Goal: Task Accomplishment & Management: Contribute content

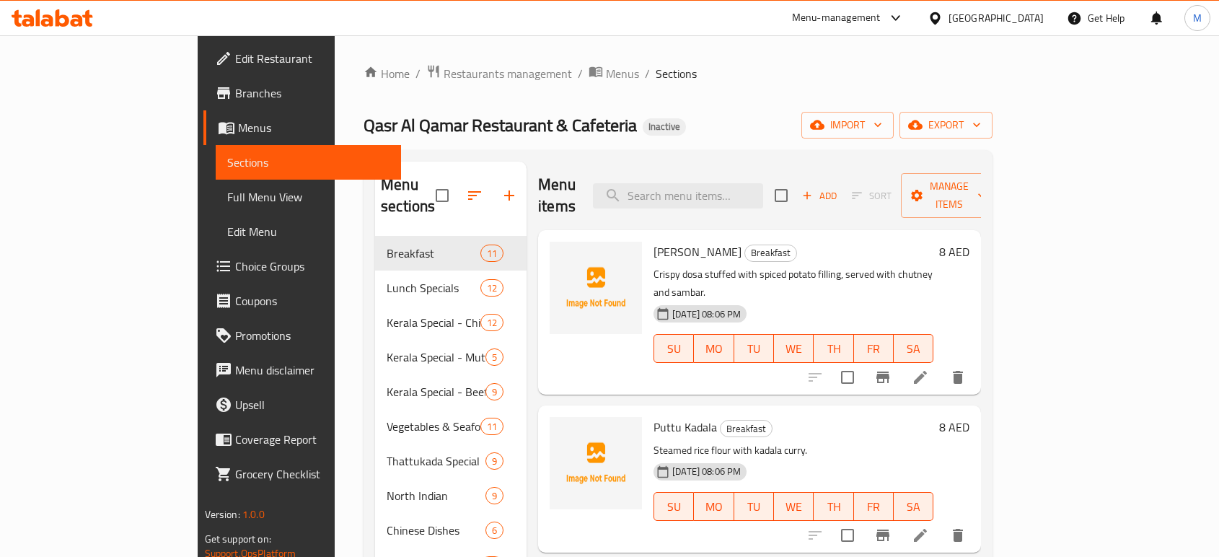
scroll to position [176, 0]
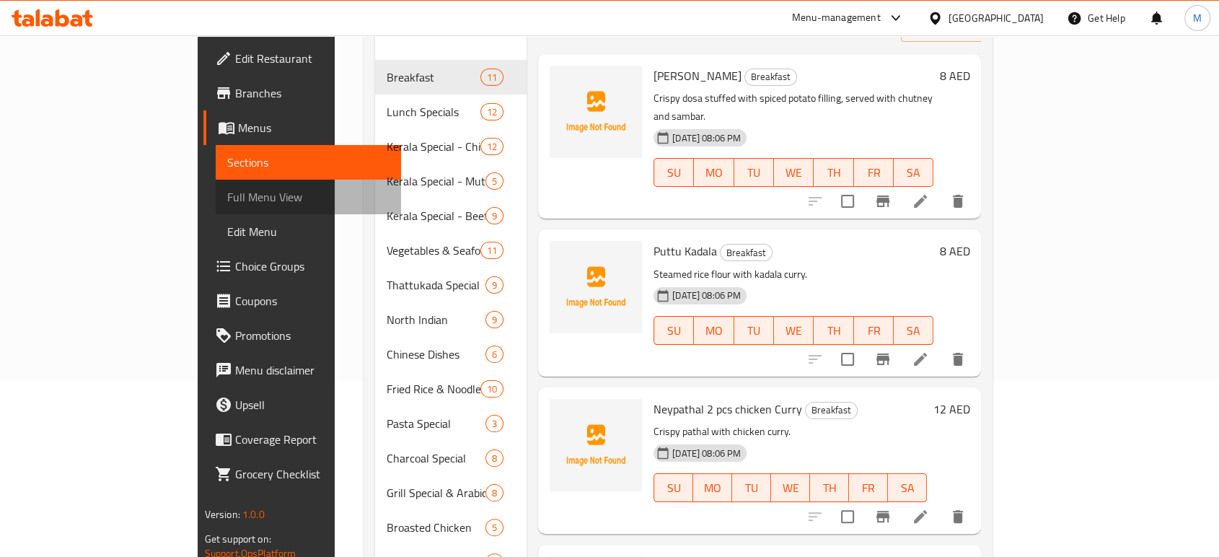
click at [227, 189] on span "Full Menu View" at bounding box center [308, 196] width 162 height 17
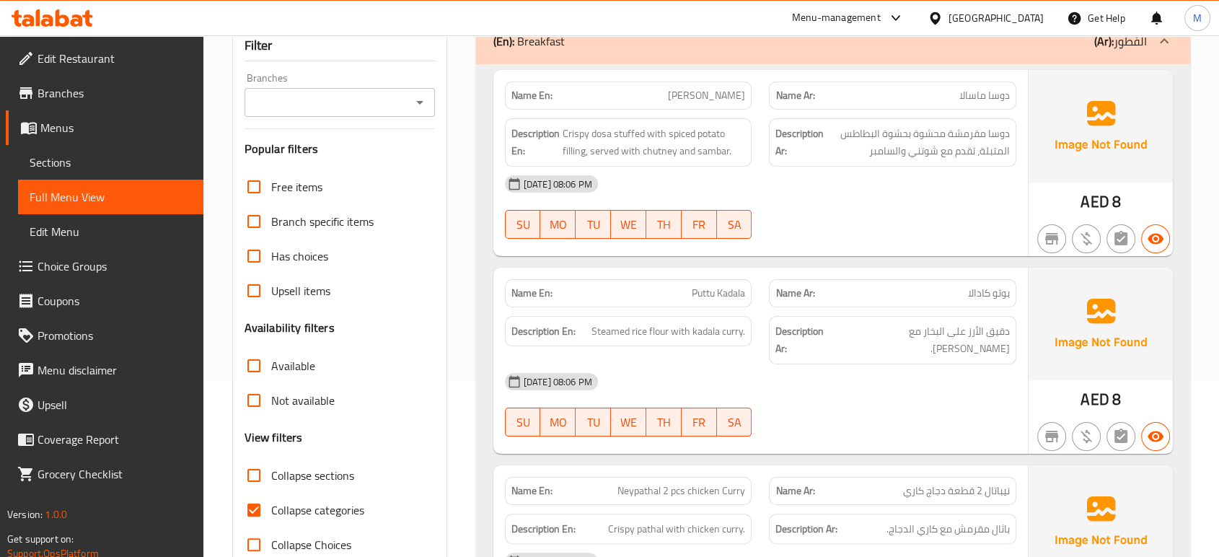
click at [436, 420] on div "Filter Branches Branches Popular filters Free items Branch specific items Has c…" at bounding box center [339, 296] width 215 height 533
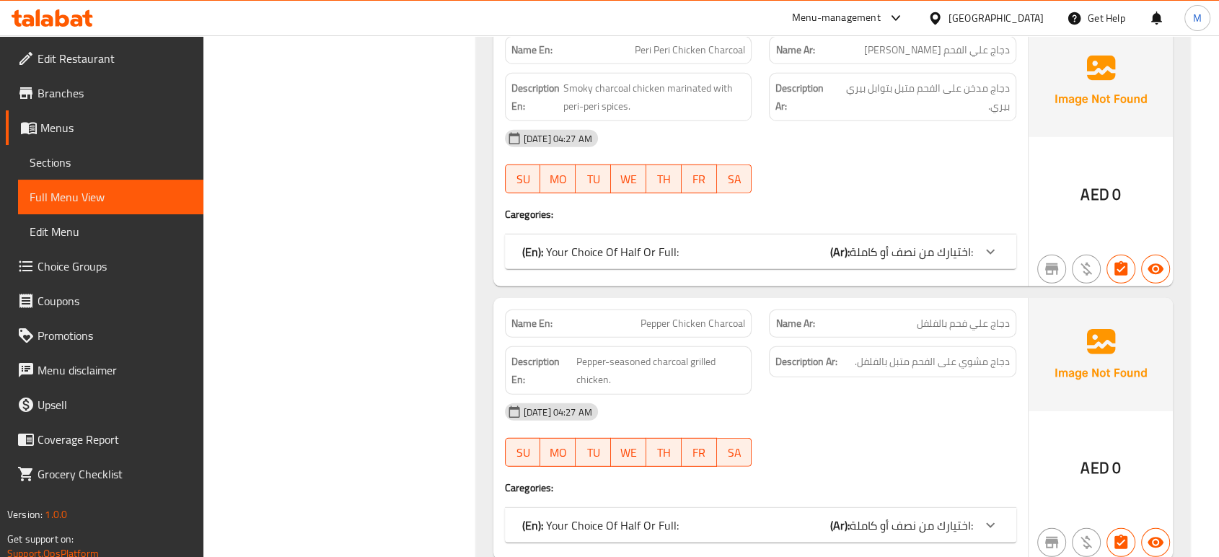
scroll to position [22106, 0]
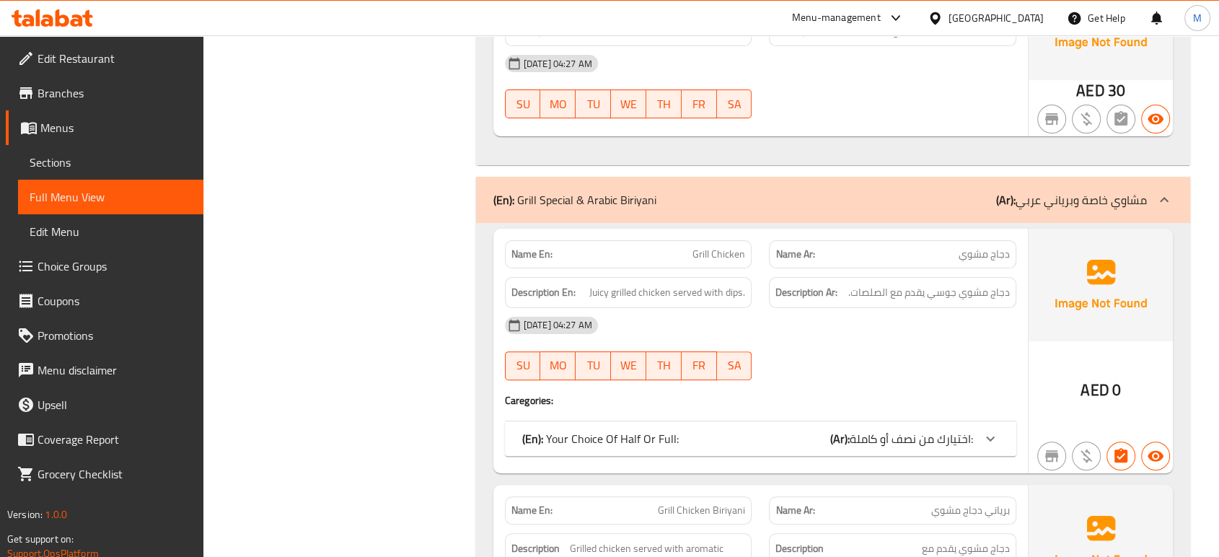
scroll to position [22298, 0]
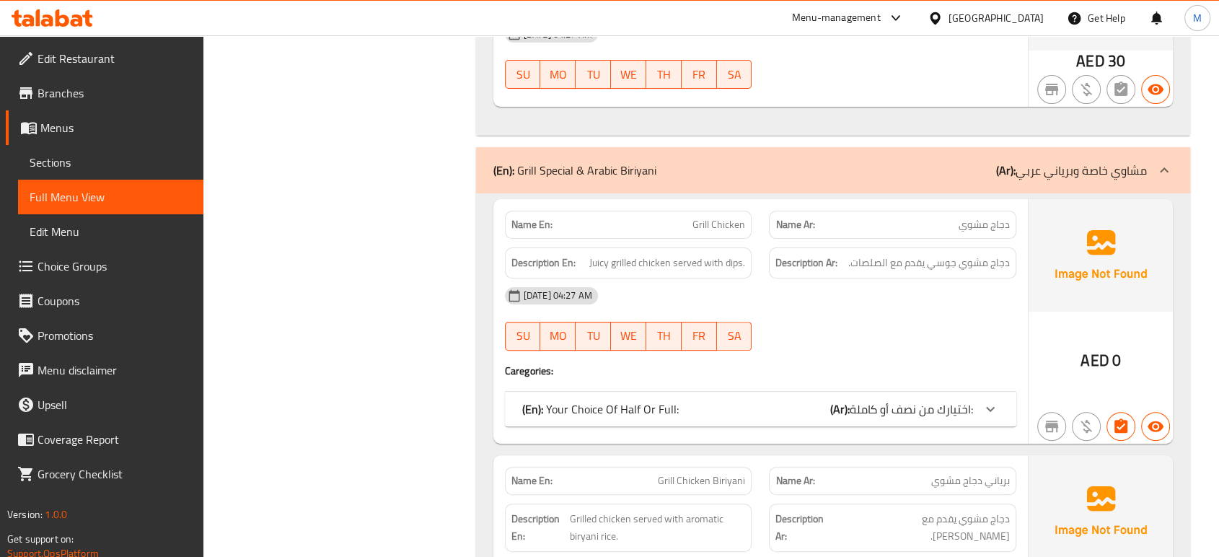
click at [1217, 9] on div "M" at bounding box center [1196, 18] width 43 height 35
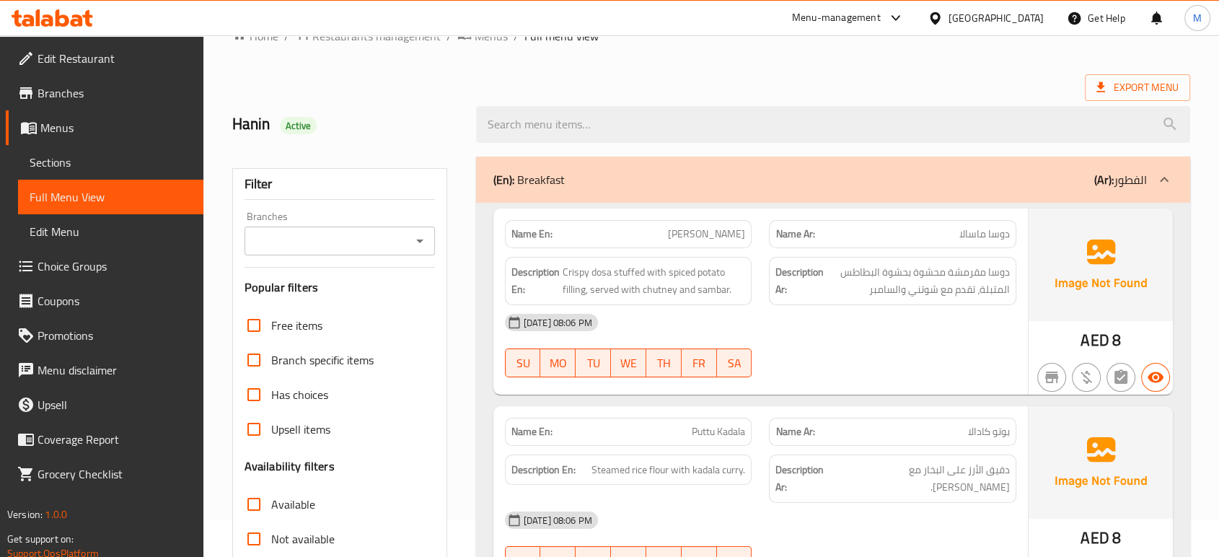
scroll to position [23, 0]
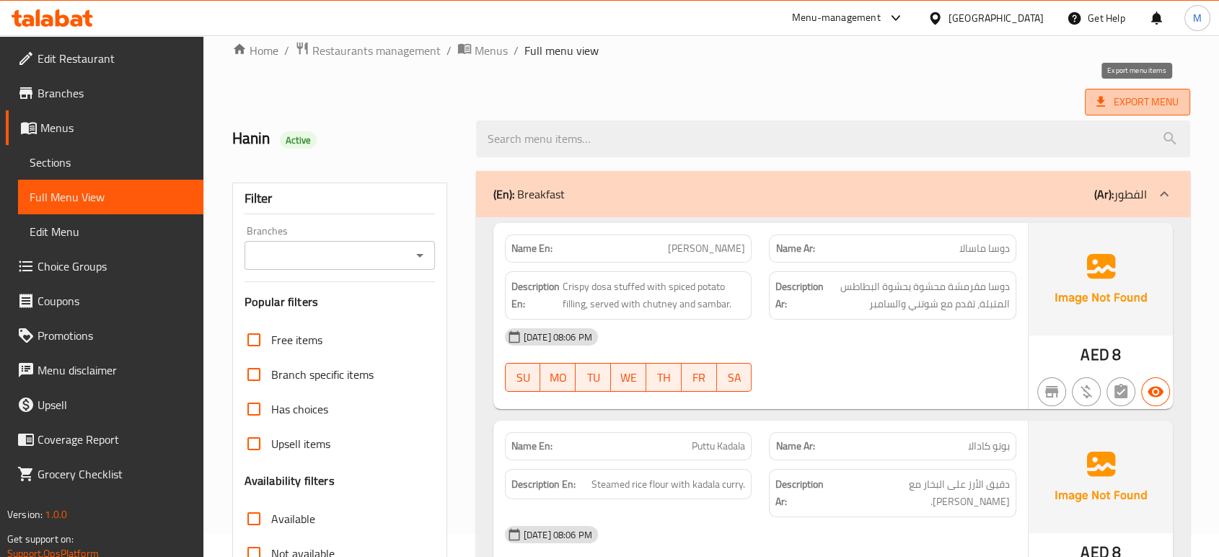
click at [1127, 102] on span "Export Menu" at bounding box center [1137, 102] width 82 height 18
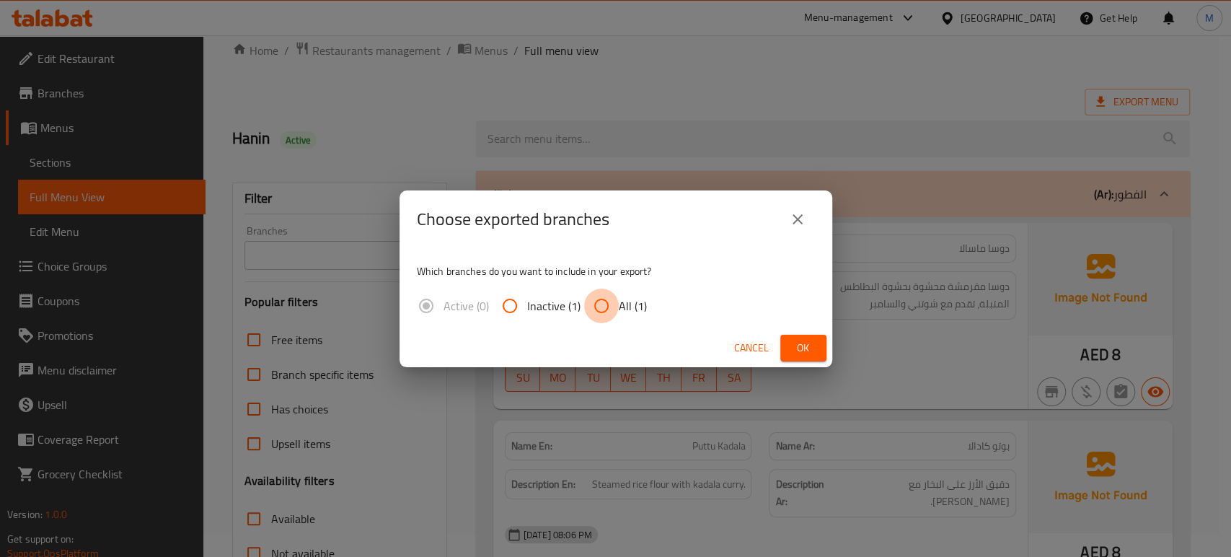
click at [600, 296] on input "All (1)" at bounding box center [601, 305] width 35 height 35
radio input "true"
click at [803, 353] on span "Ok" at bounding box center [803, 348] width 23 height 18
click at [728, 335] on button "Cancel" at bounding box center [751, 348] width 46 height 27
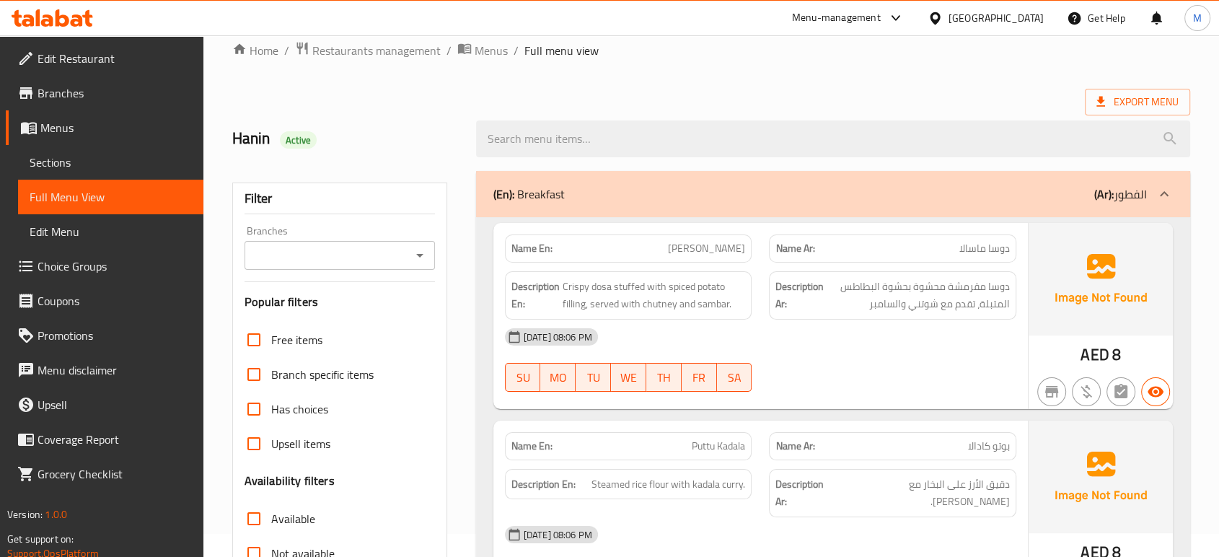
click at [490, 108] on div "Hanin Active" at bounding box center [711, 139] width 975 height 64
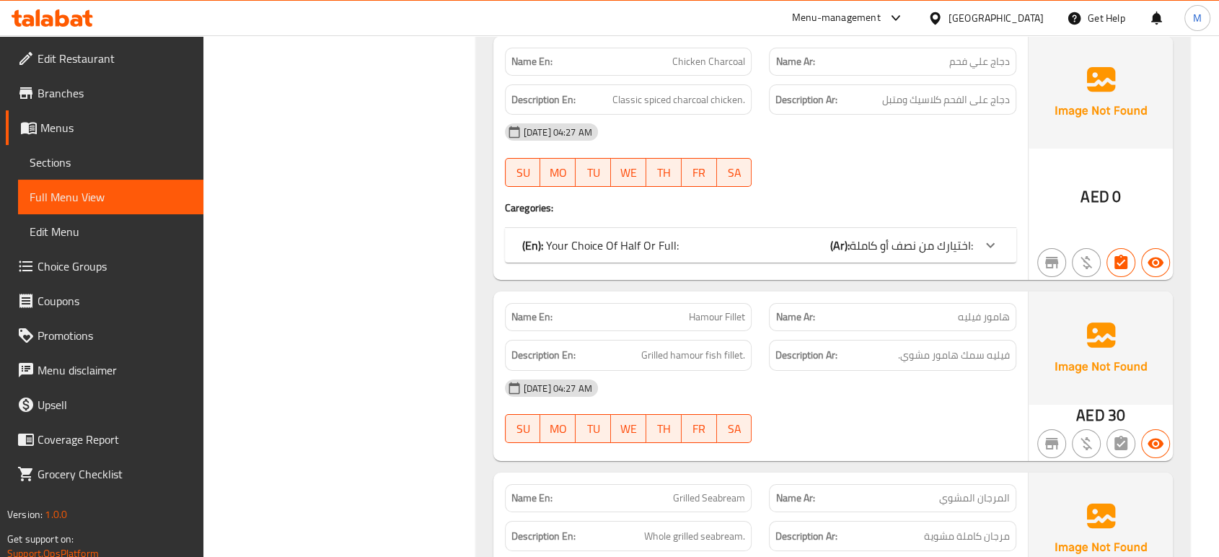
scroll to position [21920, 0]
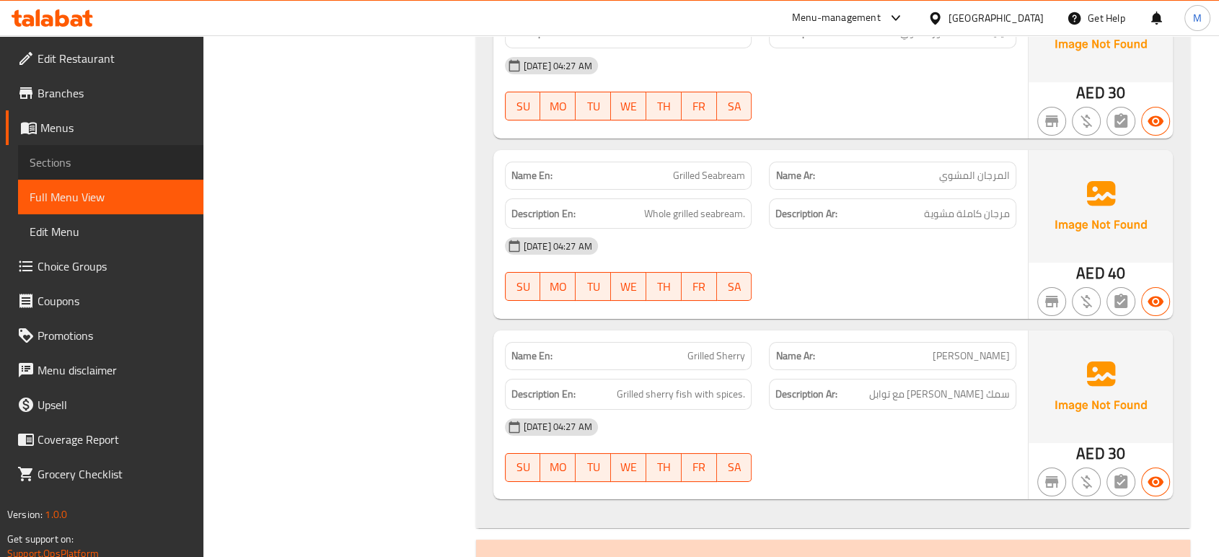
click at [116, 160] on span "Sections" at bounding box center [111, 162] width 162 height 17
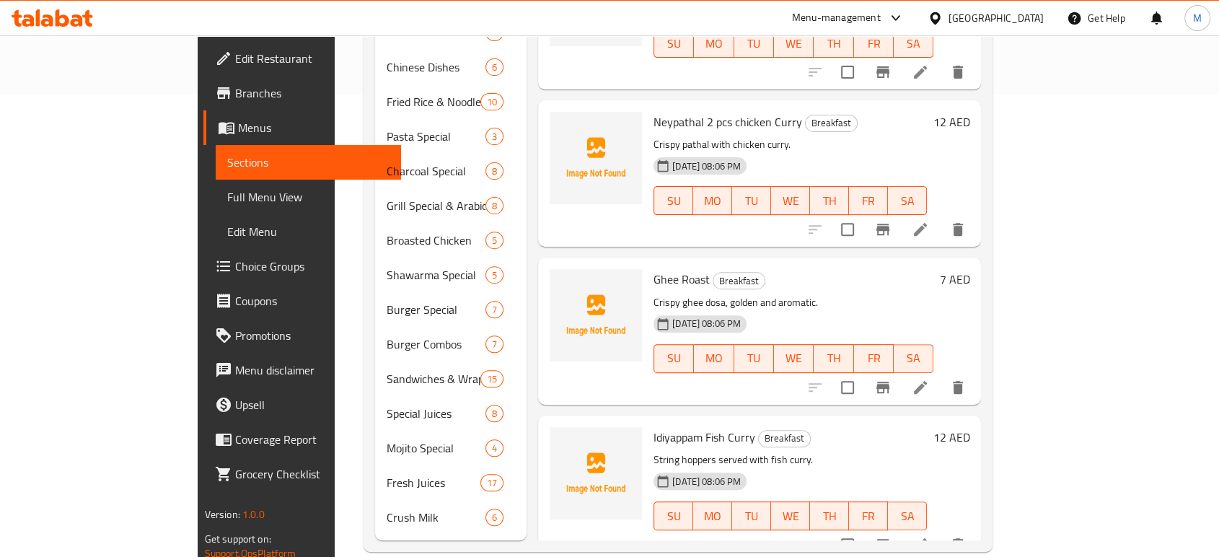
scroll to position [464, 0]
click at [227, 192] on span "Full Menu View" at bounding box center [308, 196] width 162 height 17
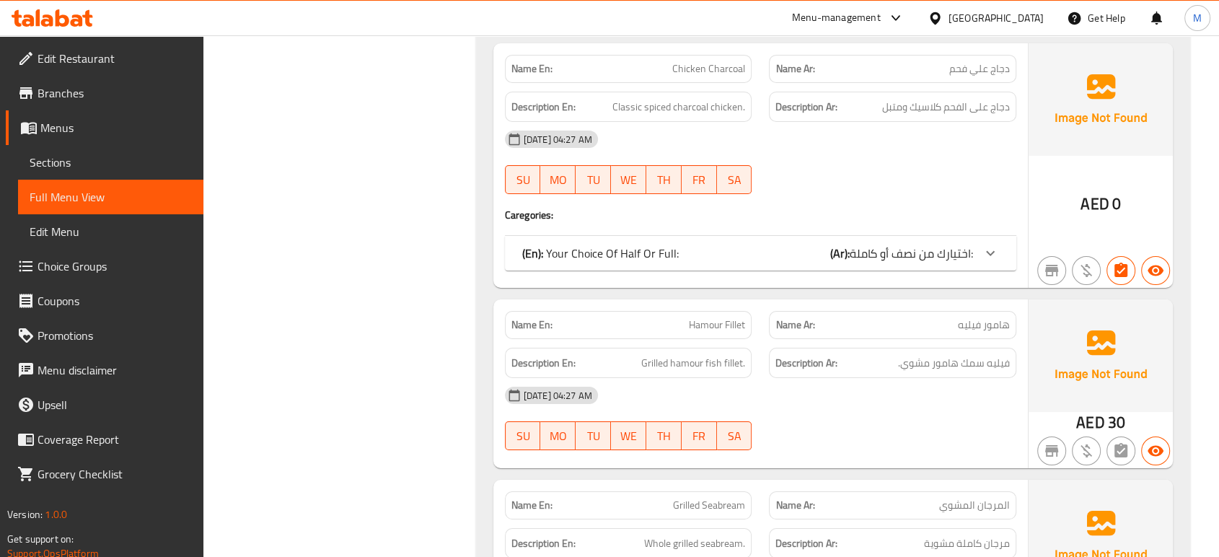
scroll to position [21900, 0]
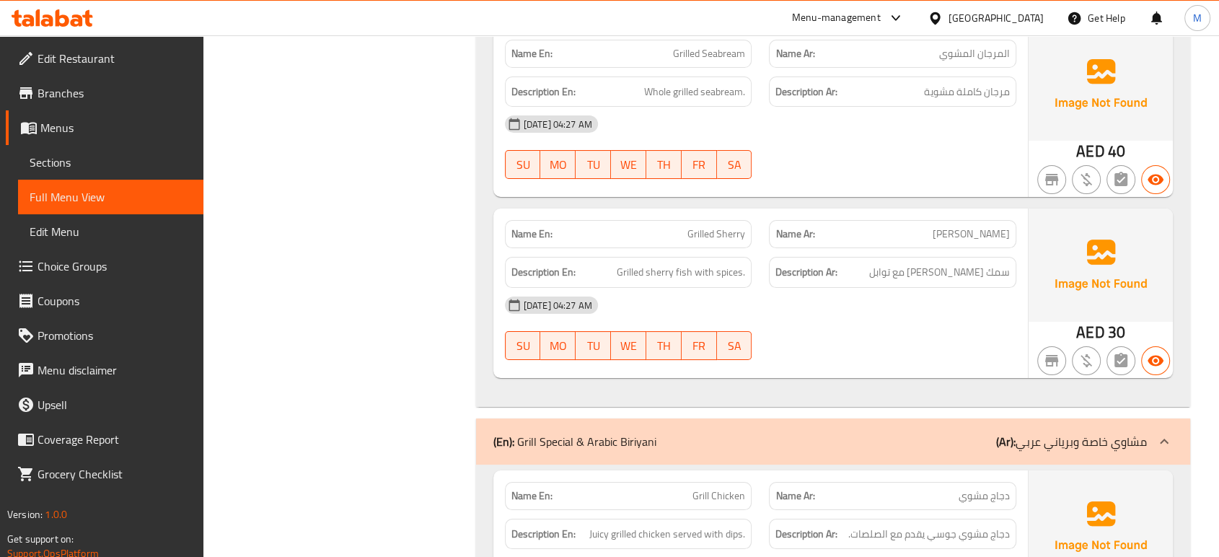
scroll to position [22061, 0]
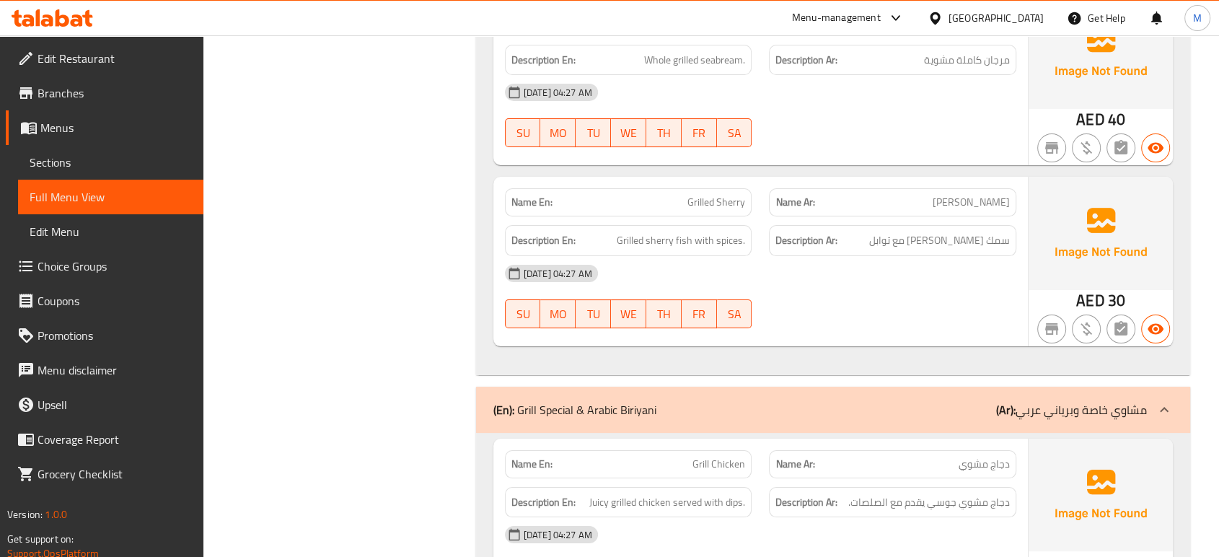
click at [886, 517] on div "[DATE] 04:27 AM" at bounding box center [760, 534] width 529 height 35
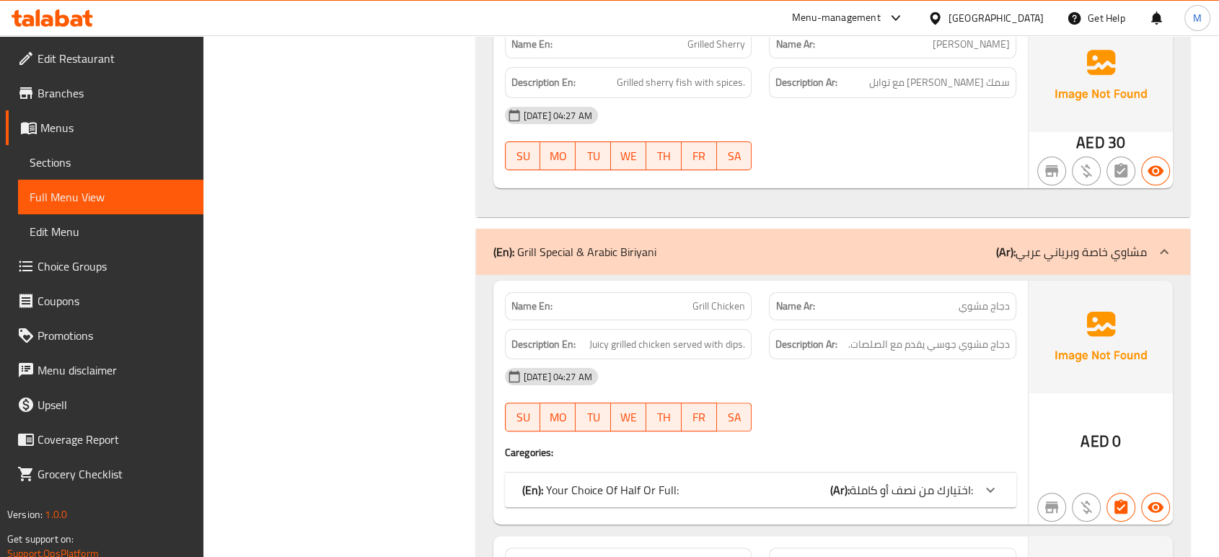
scroll to position [22221, 0]
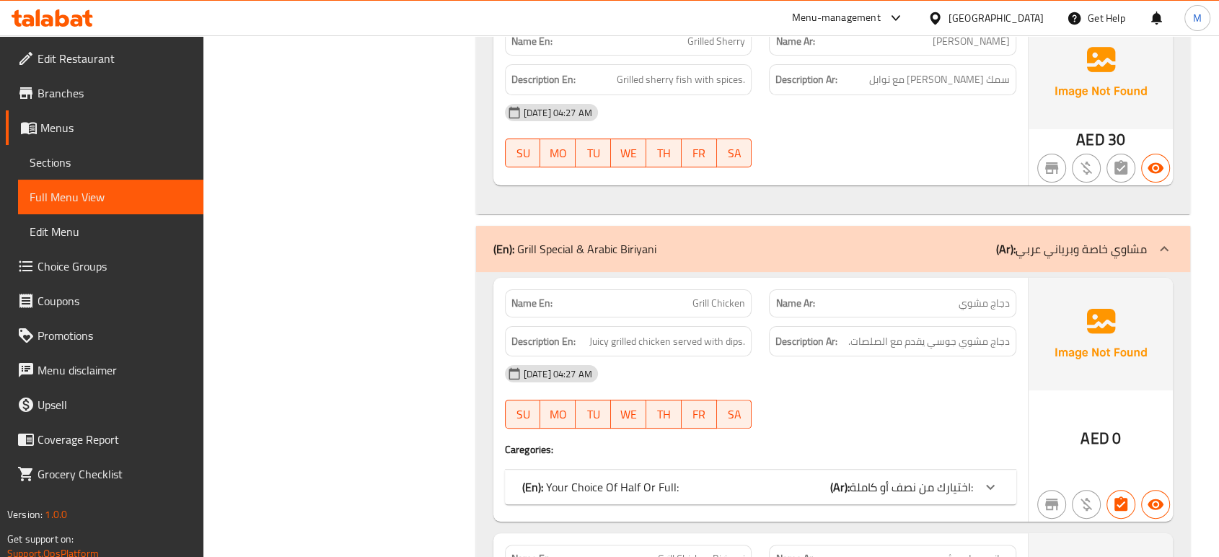
click at [886, 476] on span "اختيارك من نصف أو كاملة:" at bounding box center [910, 487] width 123 height 22
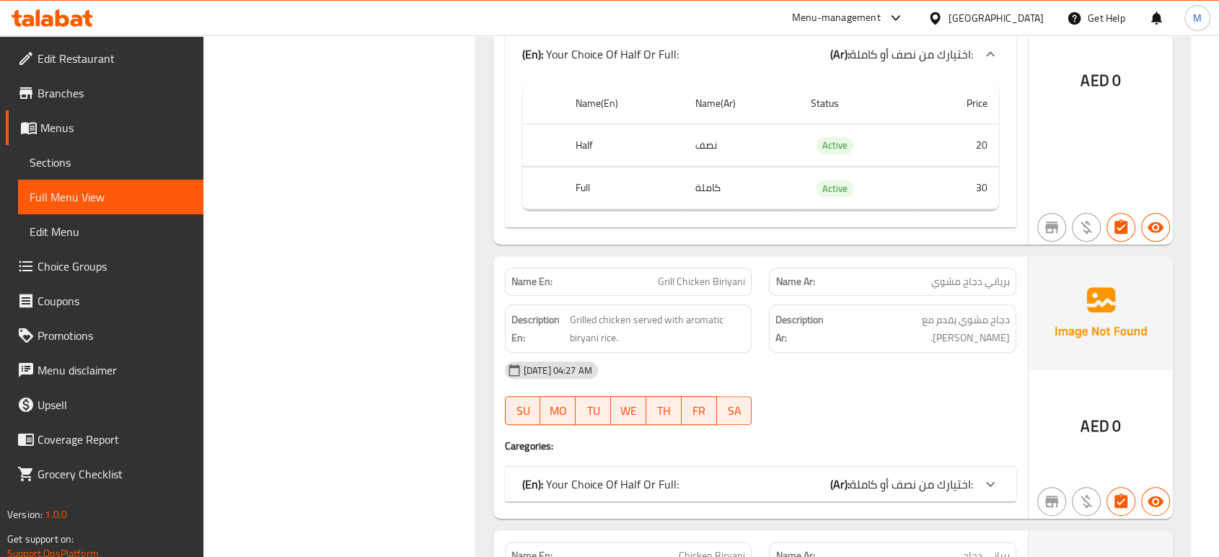
scroll to position [22670, 0]
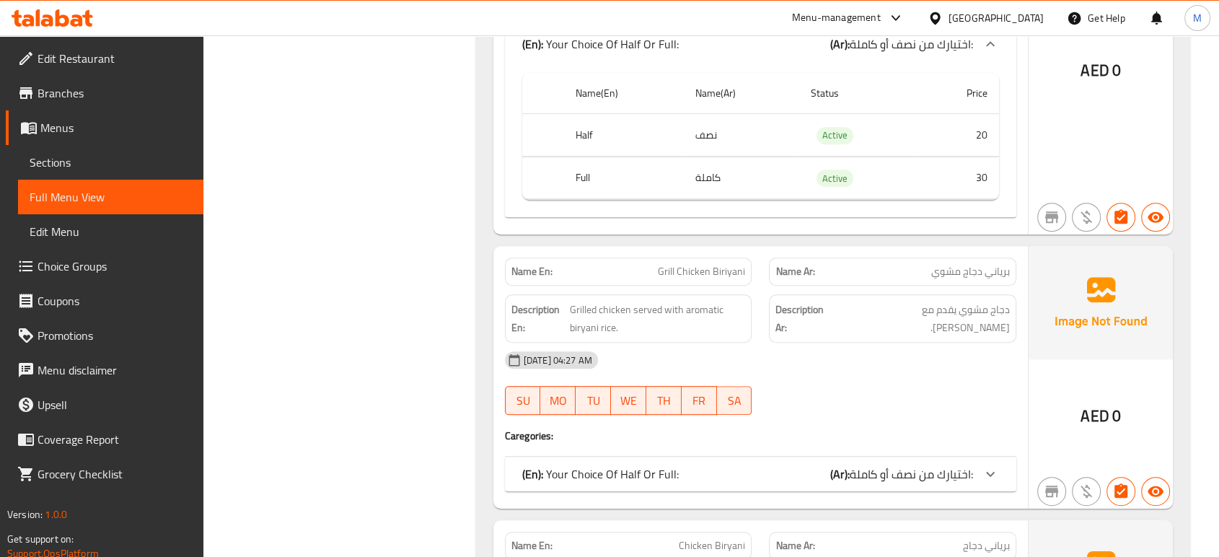
click at [758, 465] on div "(En): Your Choice Of Half Or Full: (Ar): اختيارك من نصف أو كاملة:" at bounding box center [747, 473] width 451 height 17
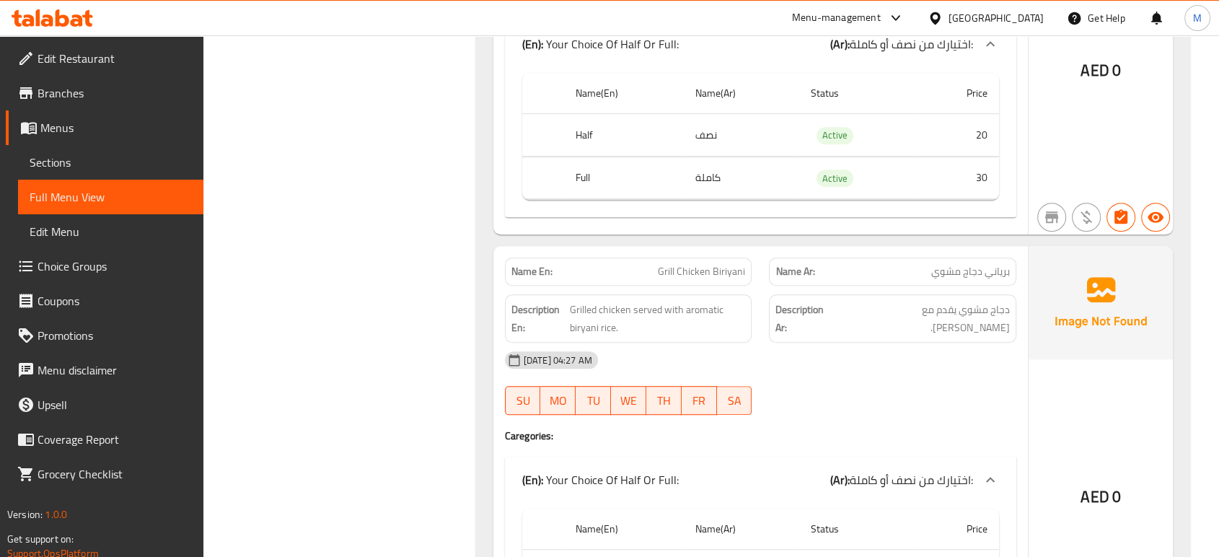
click at [898, 406] on div at bounding box center [892, 414] width 265 height 17
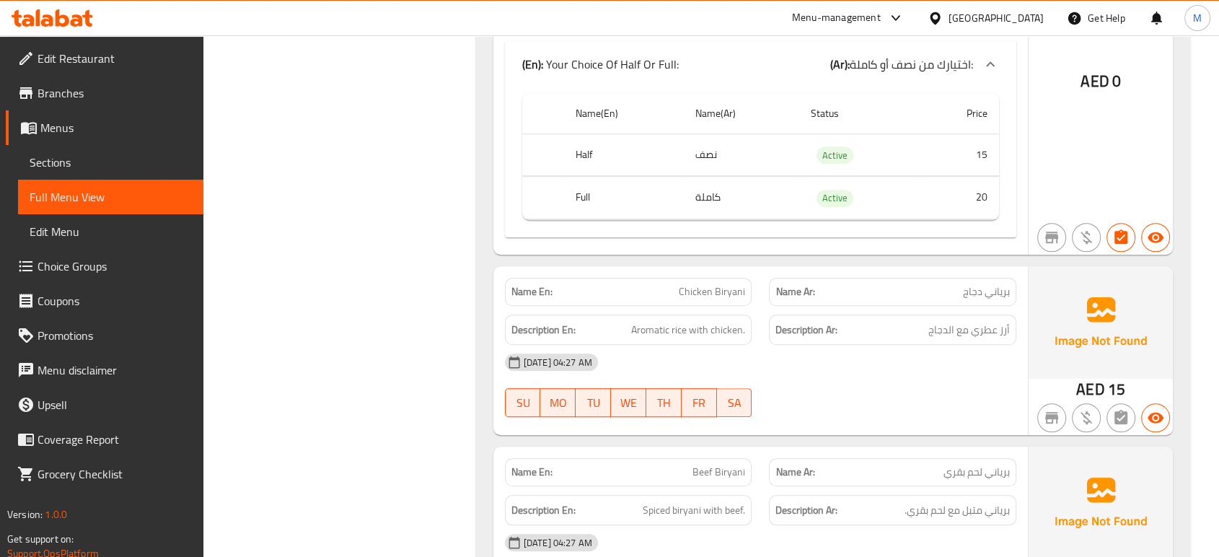
scroll to position [23087, 0]
click at [880, 524] on div "04-09-2025 04:27 AM SU MO TU WE TH FR SA" at bounding box center [760, 564] width 529 height 81
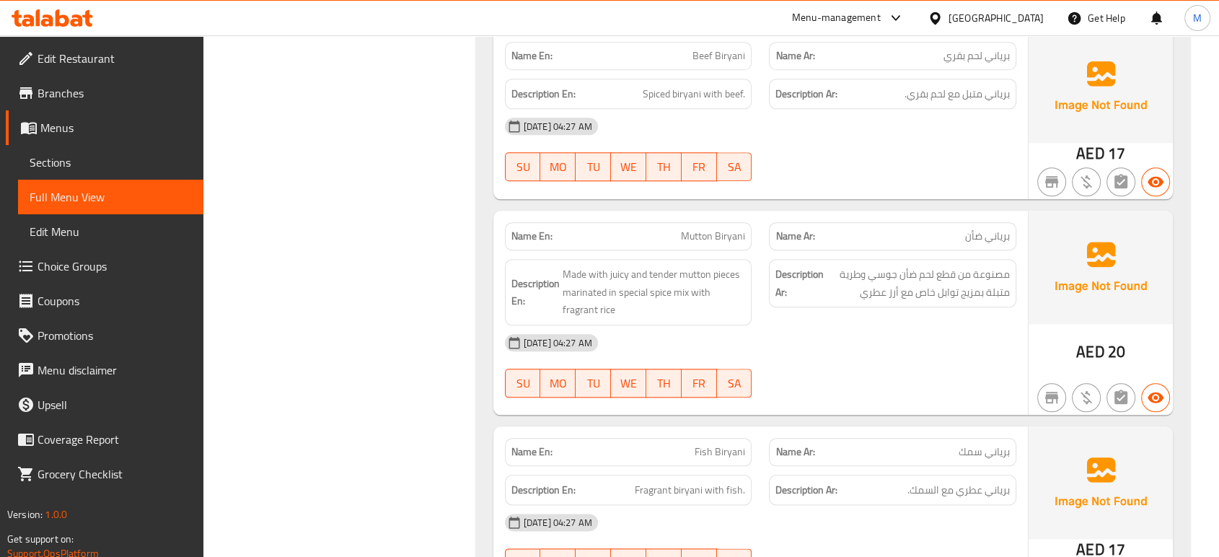
scroll to position [23503, 0]
click at [863, 503] on div "04-09-2025 04:27 AM SU MO TU WE TH FR SA" at bounding box center [760, 543] width 529 height 81
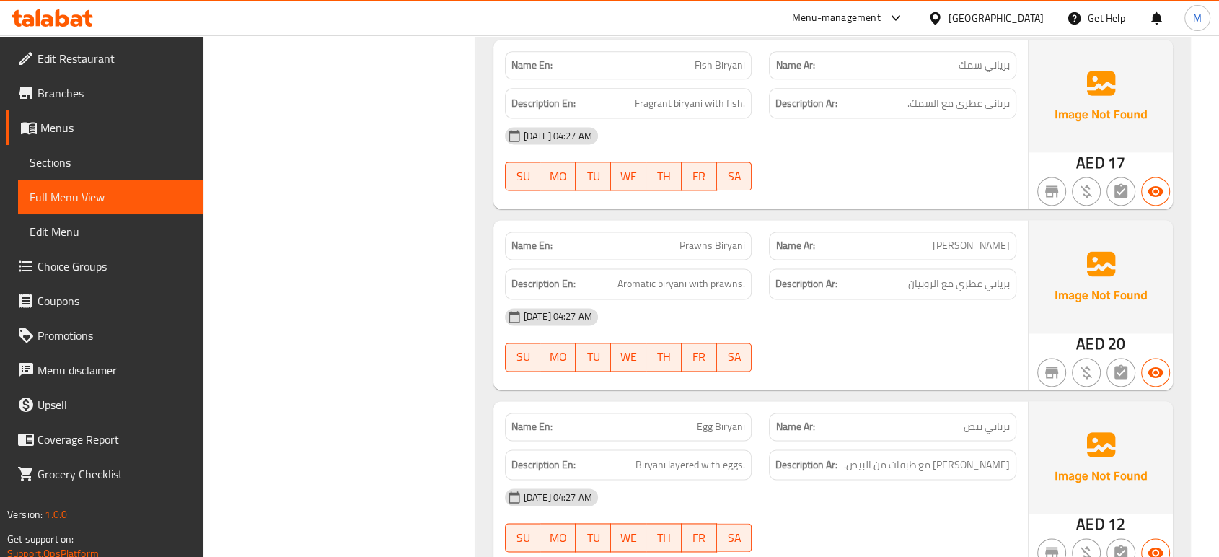
scroll to position [23919, 0]
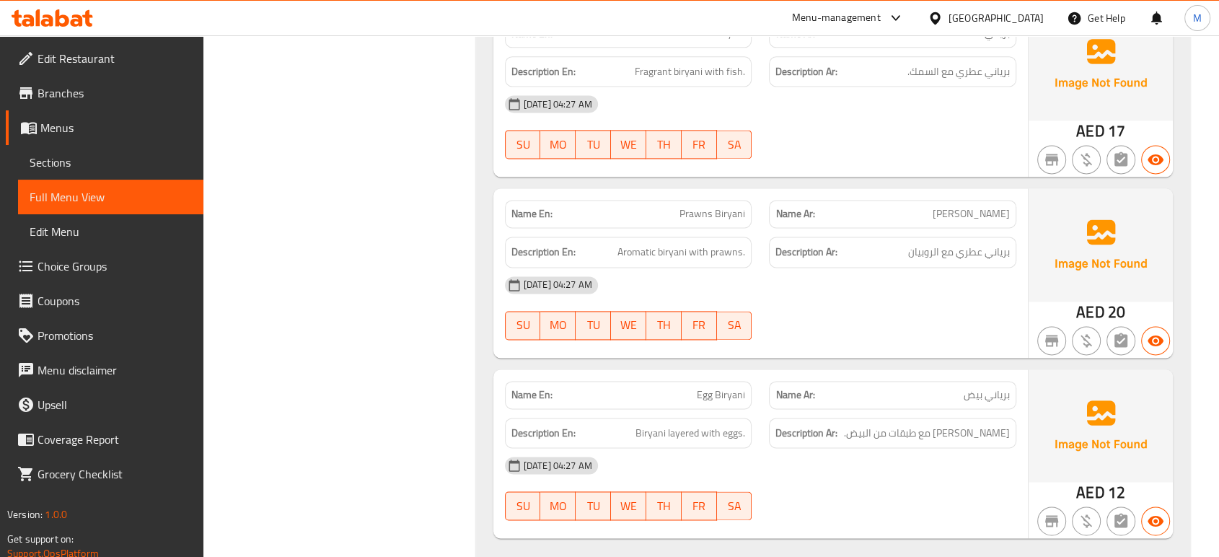
click at [877, 448] on div "[DATE] 04:27 AM" at bounding box center [760, 465] width 529 height 35
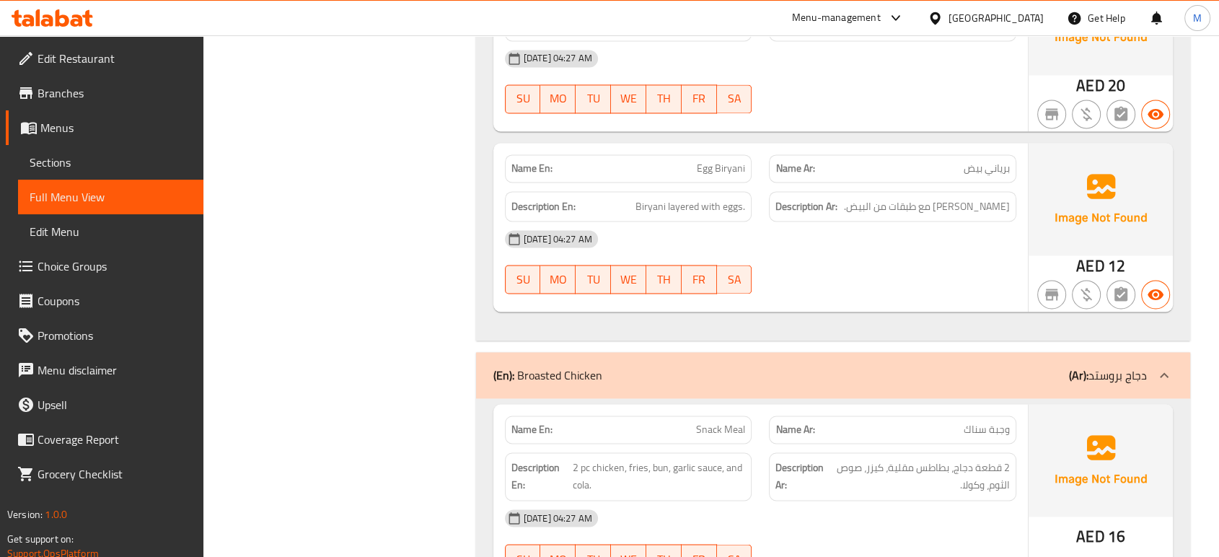
scroll to position [24176, 0]
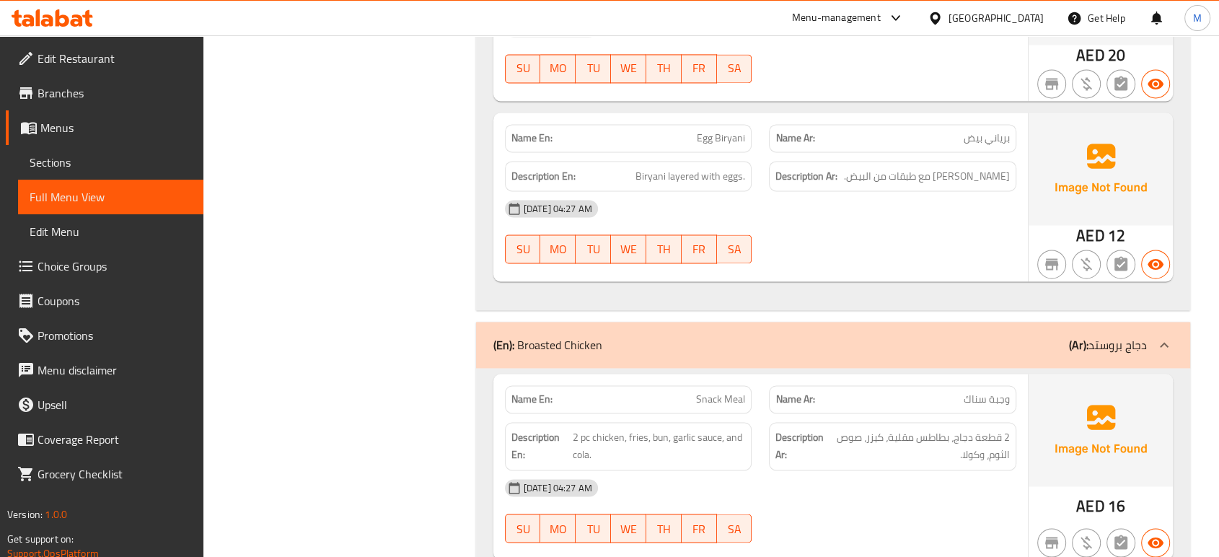
click at [930, 470] on div "04-09-2025 04:27 AM SU MO TU WE TH FR SA" at bounding box center [760, 510] width 529 height 81
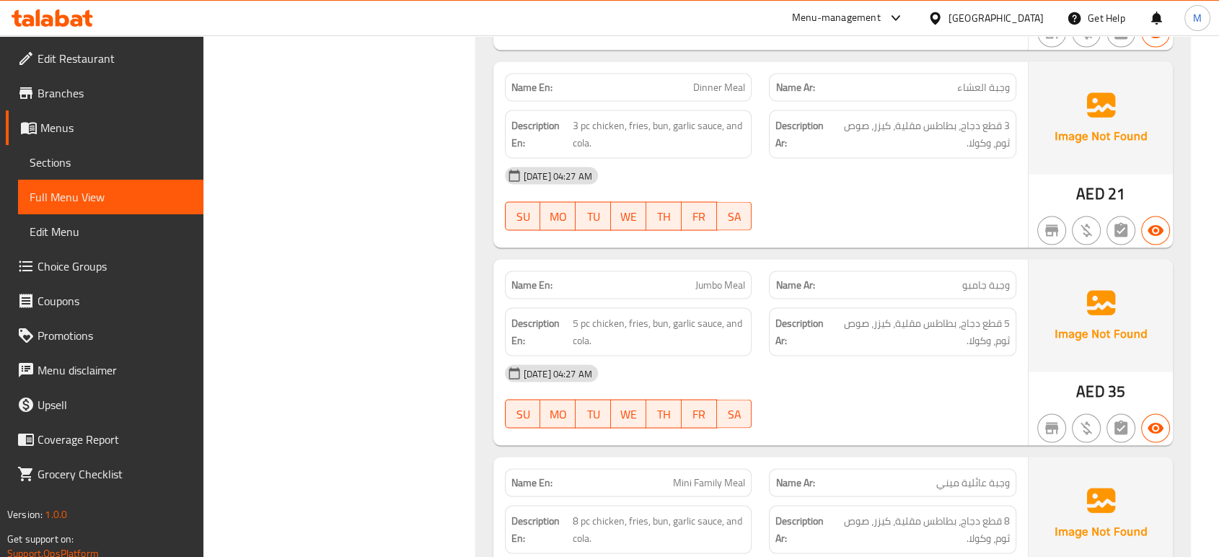
scroll to position [24689, 0]
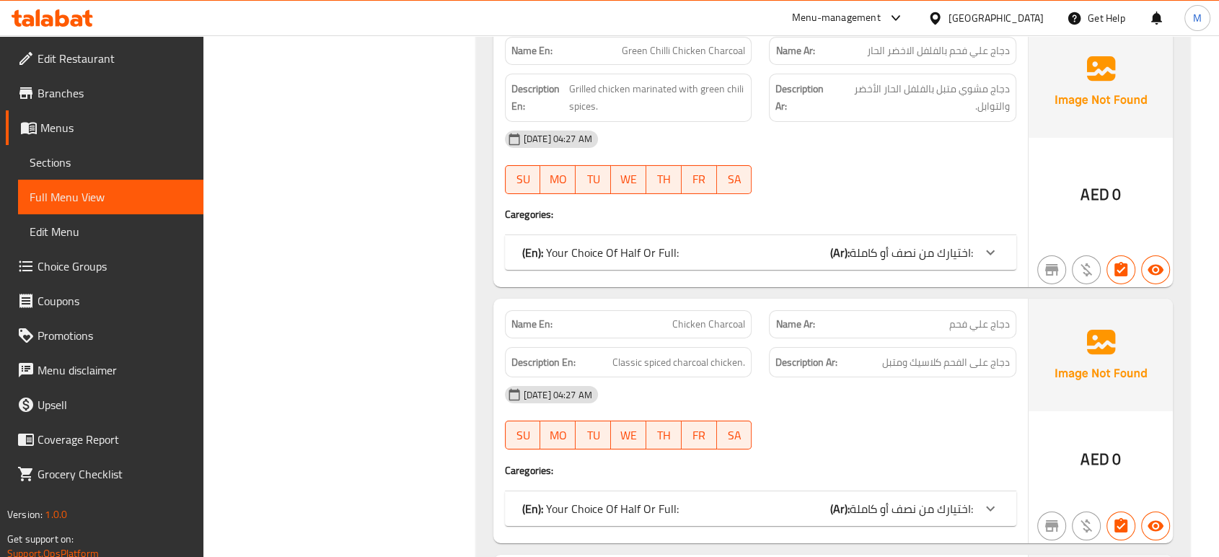
scroll to position [26786, 0]
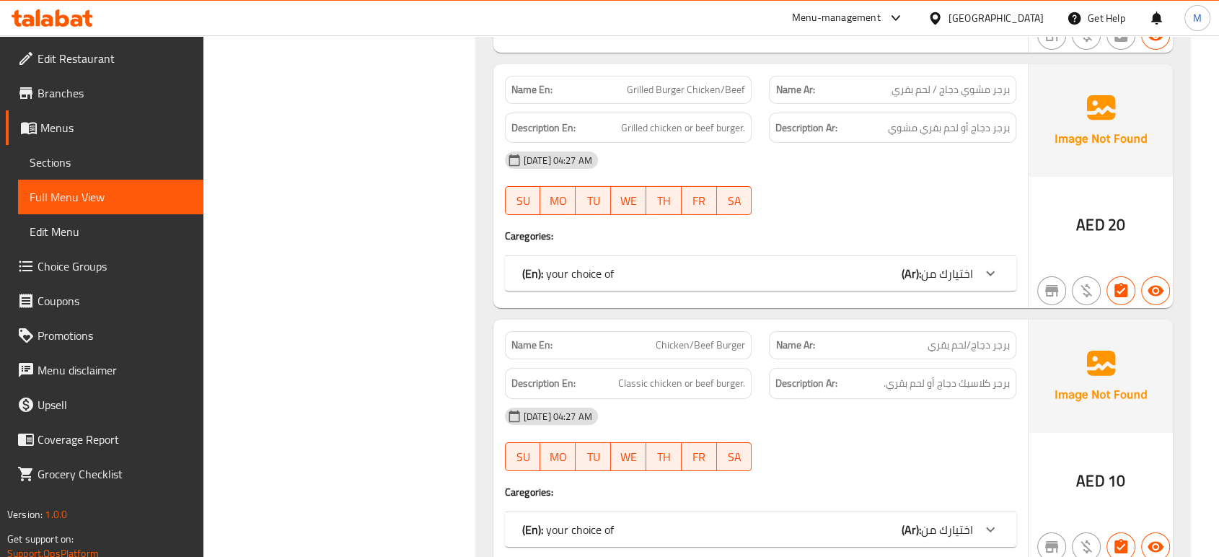
click at [86, 163] on span "Sections" at bounding box center [111, 162] width 162 height 17
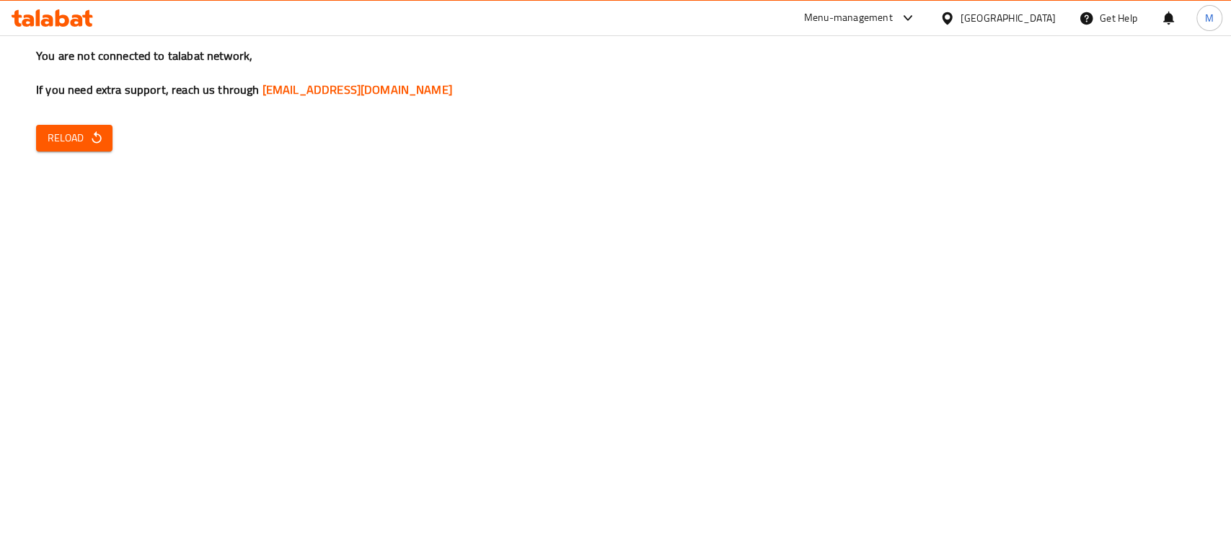
click at [84, 137] on span "Reload" at bounding box center [74, 138] width 53 height 18
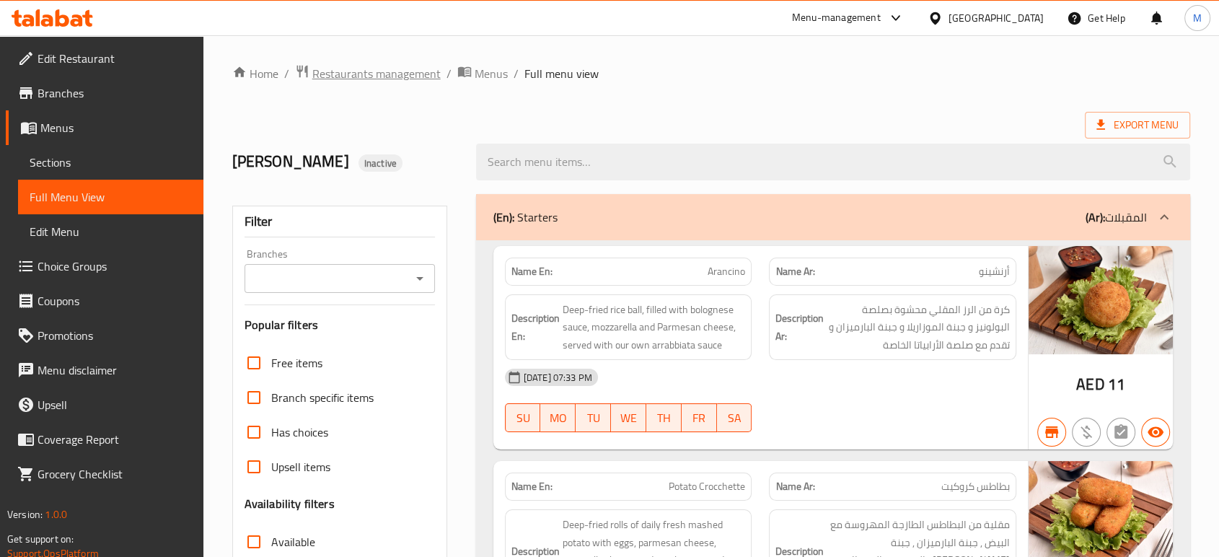
click at [399, 76] on span "Restaurants management" at bounding box center [376, 73] width 128 height 17
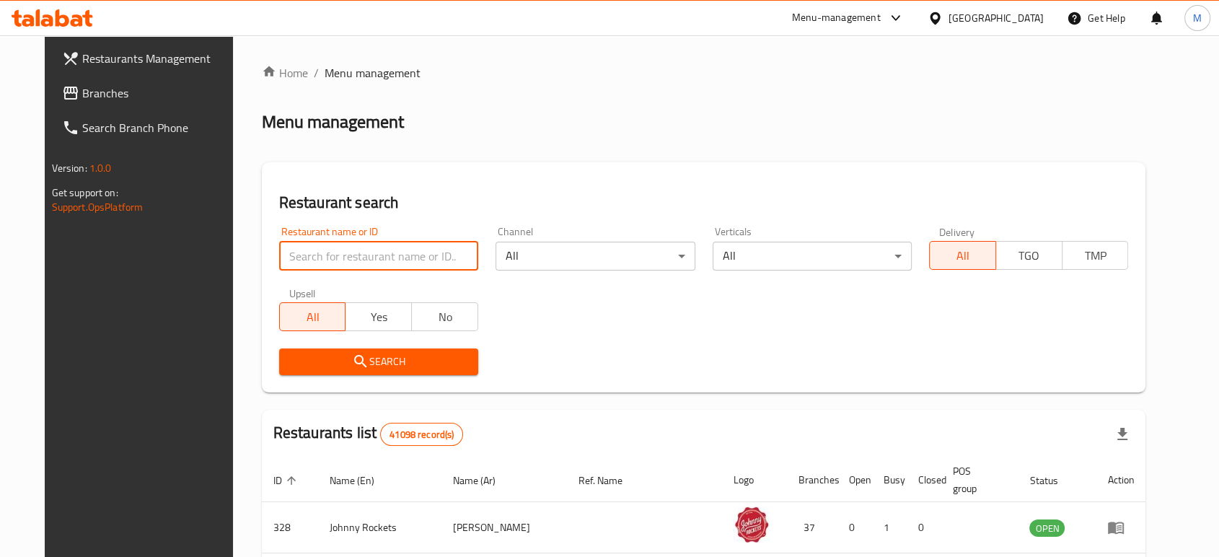
click at [439, 261] on input "search" at bounding box center [378, 256] width 199 height 29
paste input "Qasr Al Qamar Restaurant & Cafeteria"
type input "Qasr Al Qamar Restaurant & Cafeteria"
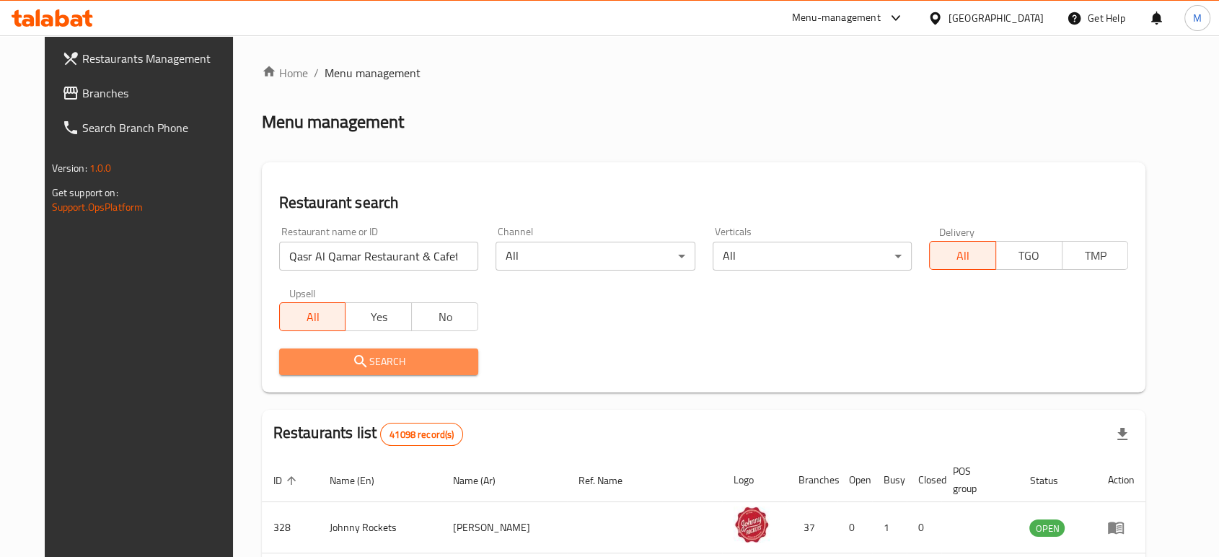
click at [390, 361] on span "Search" at bounding box center [379, 362] width 176 height 18
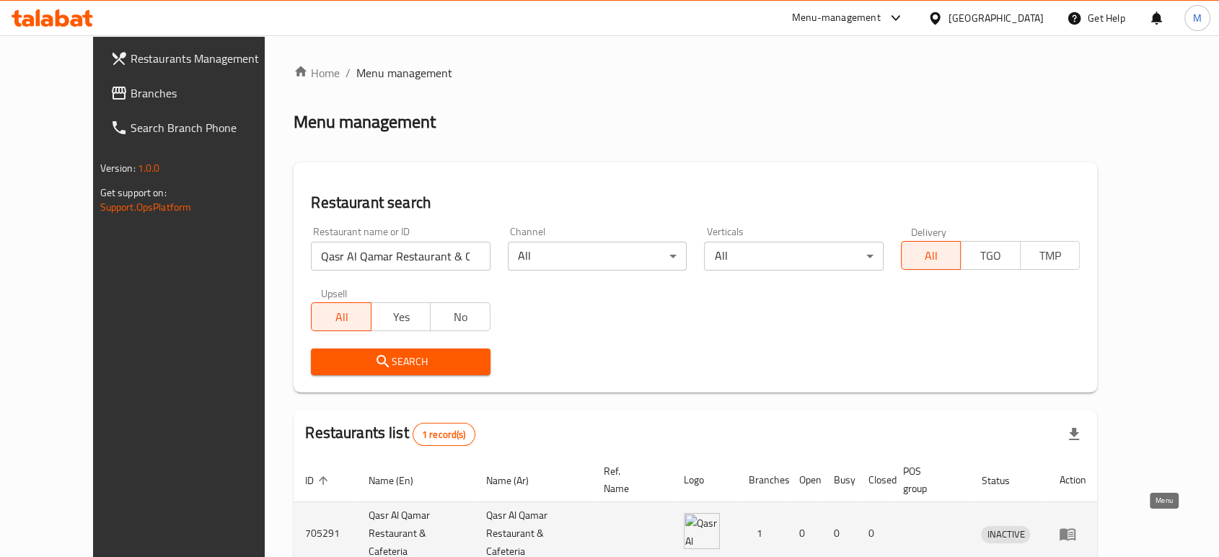
click at [1073, 531] on icon "enhanced table" at bounding box center [1070, 534] width 5 height 6
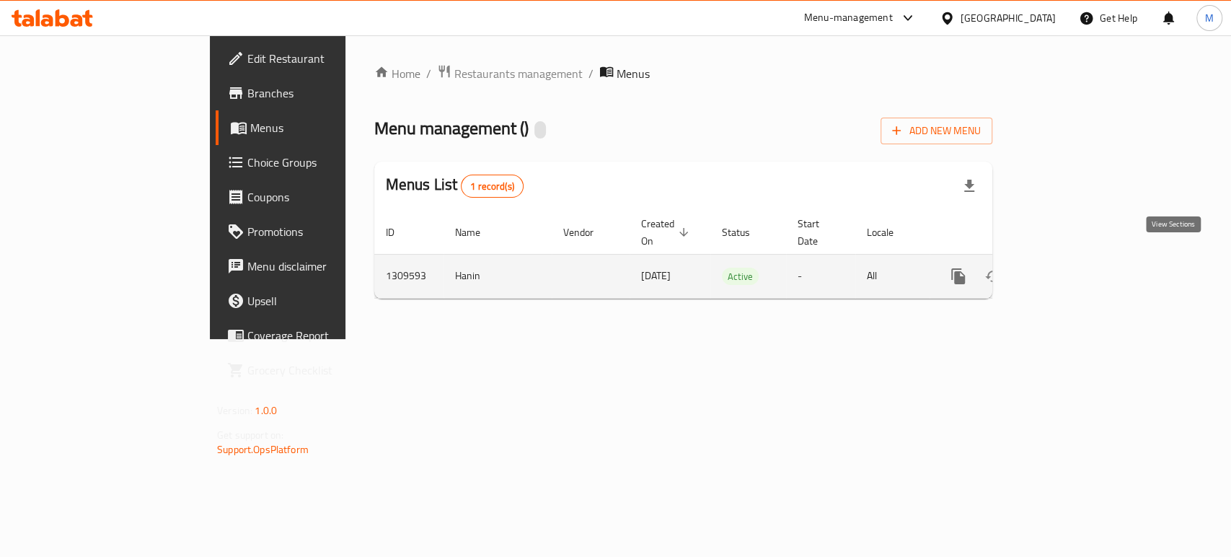
click at [1071, 268] on icon "enhanced table" at bounding box center [1062, 276] width 17 height 17
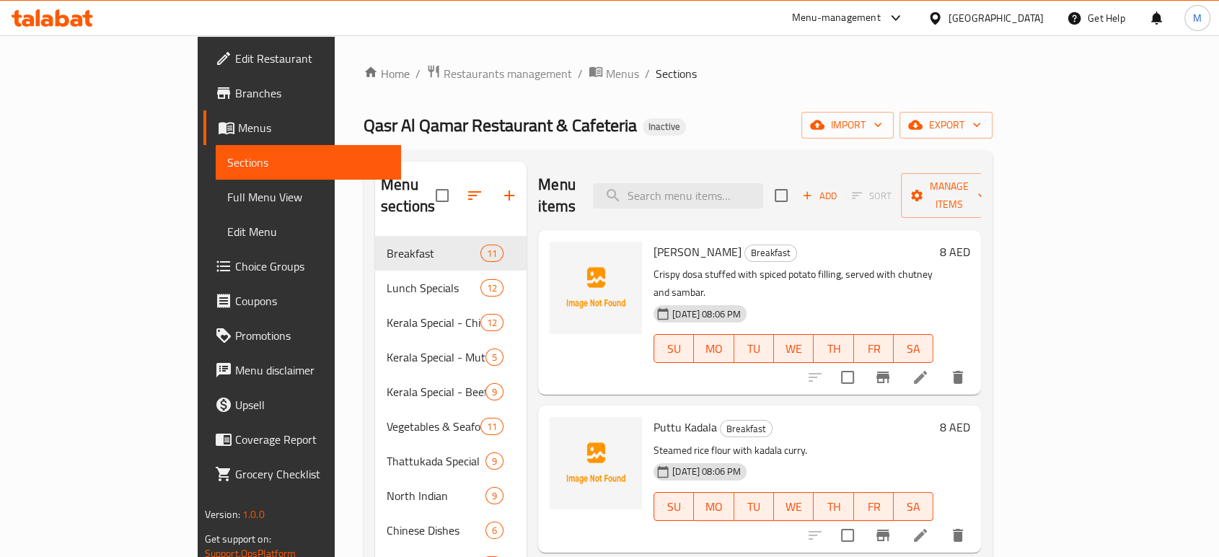
scroll to position [464, 0]
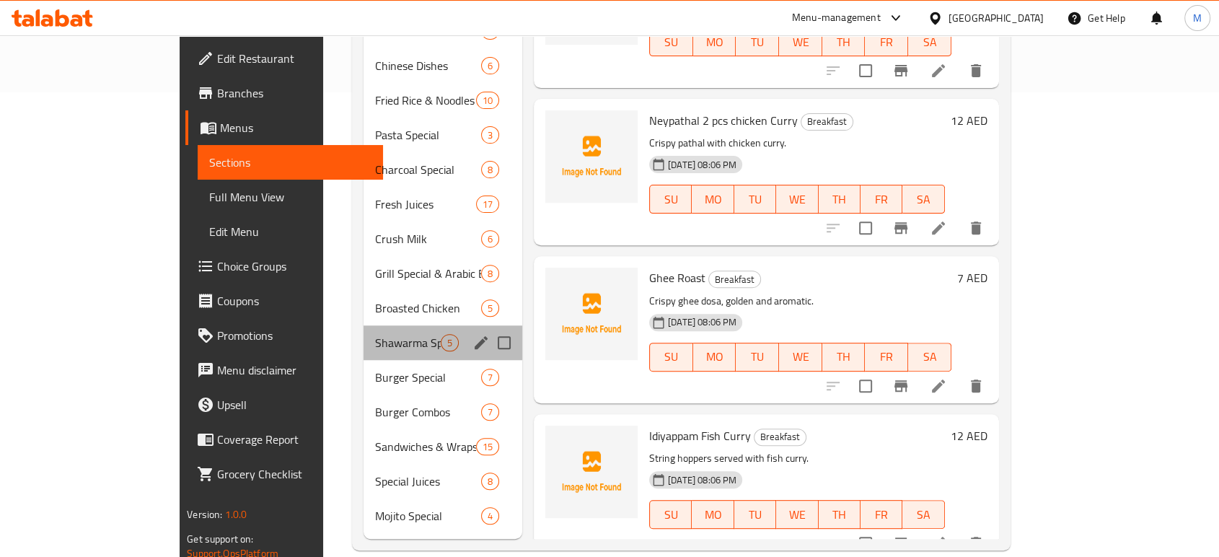
click at [363, 329] on div "Shawarma Special 5" at bounding box center [442, 342] width 159 height 35
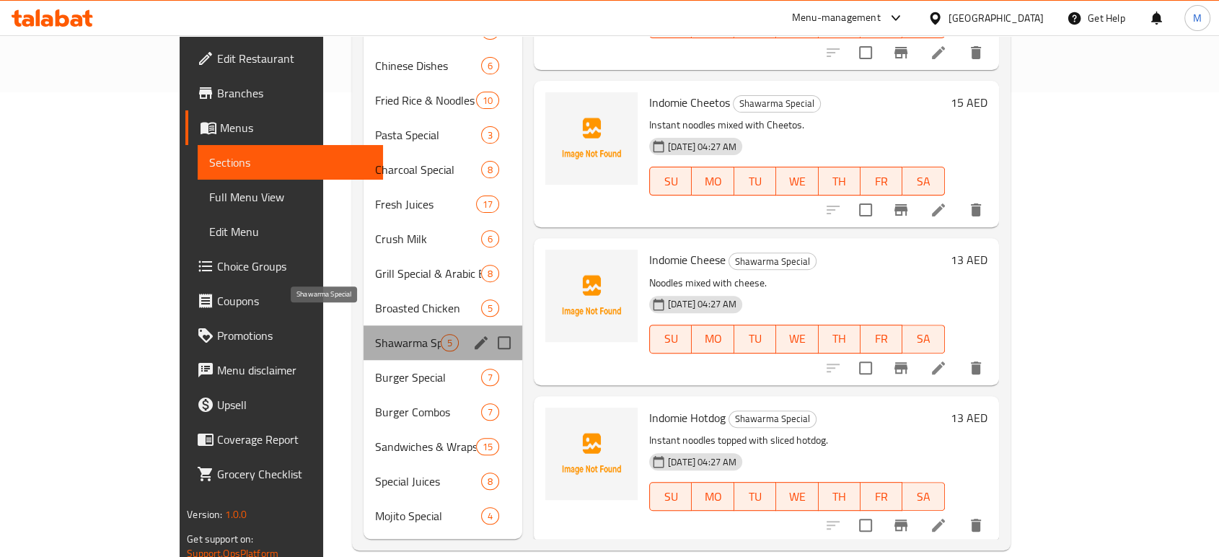
click at [375, 334] on span "Shawarma Special" at bounding box center [408, 342] width 66 height 17
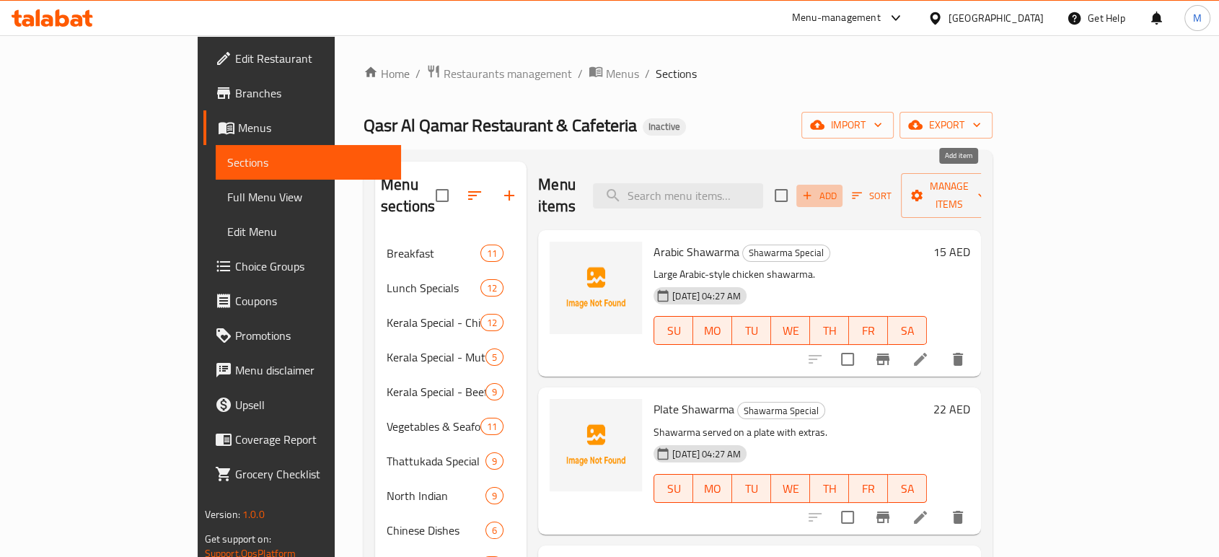
click at [839, 187] on span "Add" at bounding box center [819, 195] width 39 height 17
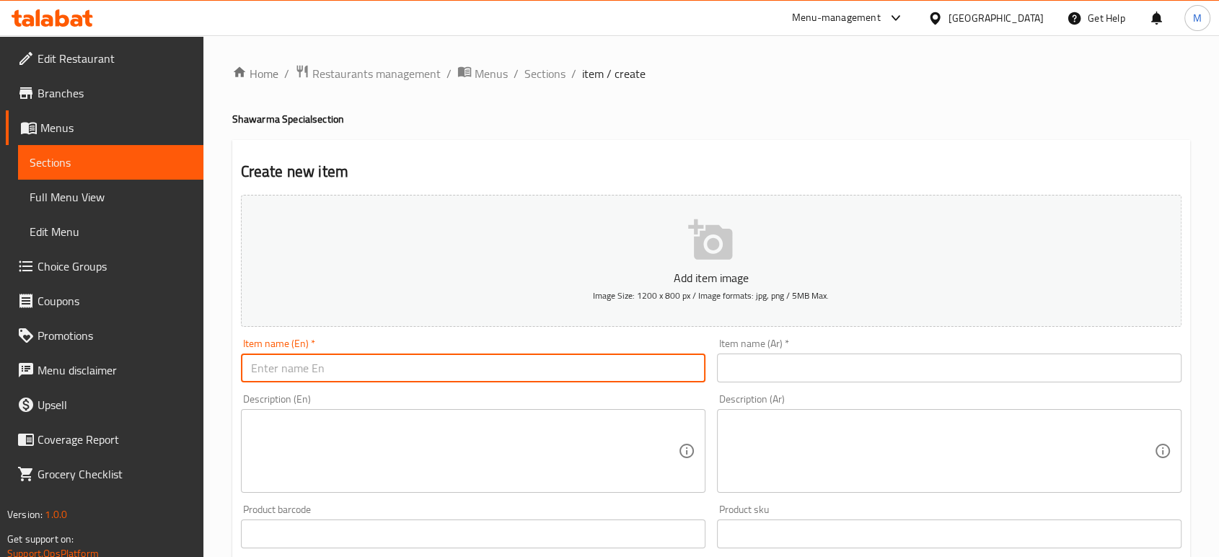
click at [314, 374] on input "text" at bounding box center [473, 367] width 464 height 29
type input "Shawerma"
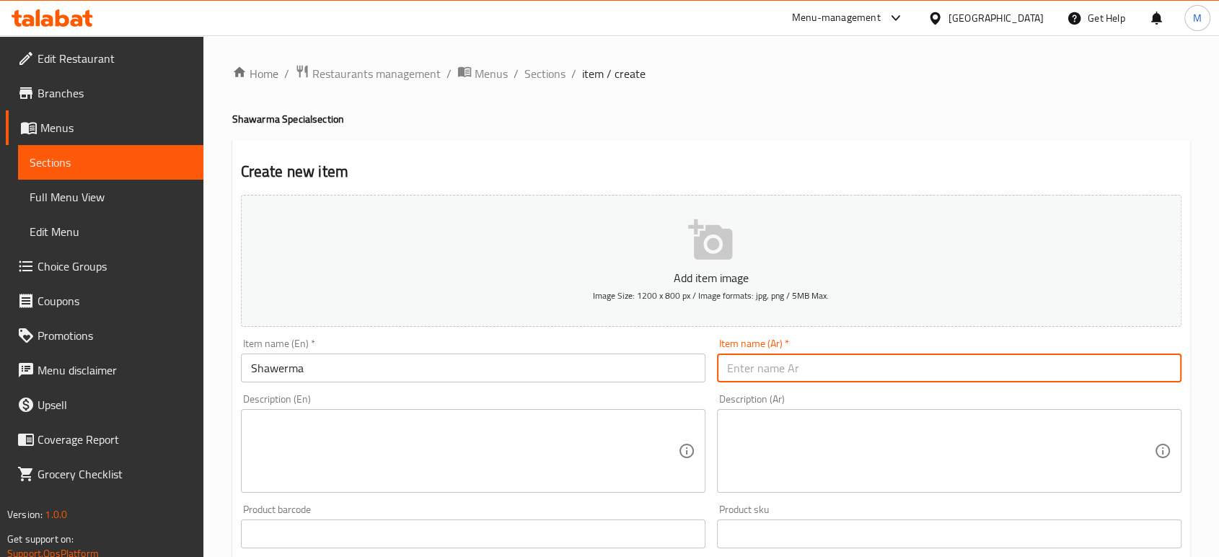
click at [808, 363] on input "text" at bounding box center [949, 367] width 464 height 29
type input "a"
type input "ِ"
click at [813, 376] on input "[DEMOGRAPHIC_DATA]" at bounding box center [949, 367] width 464 height 29
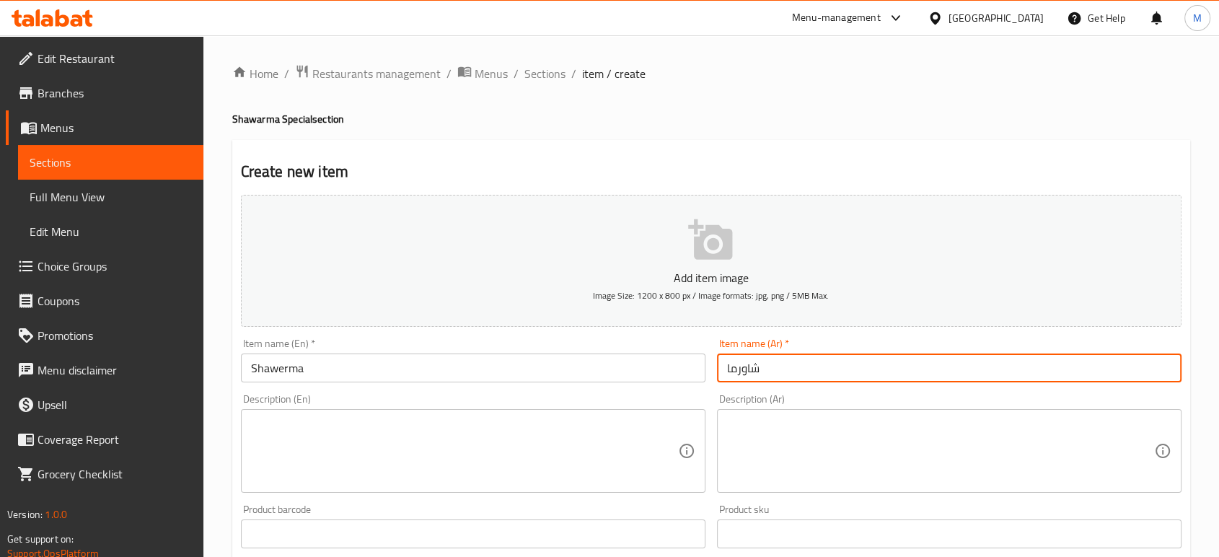
type input "شاورما"
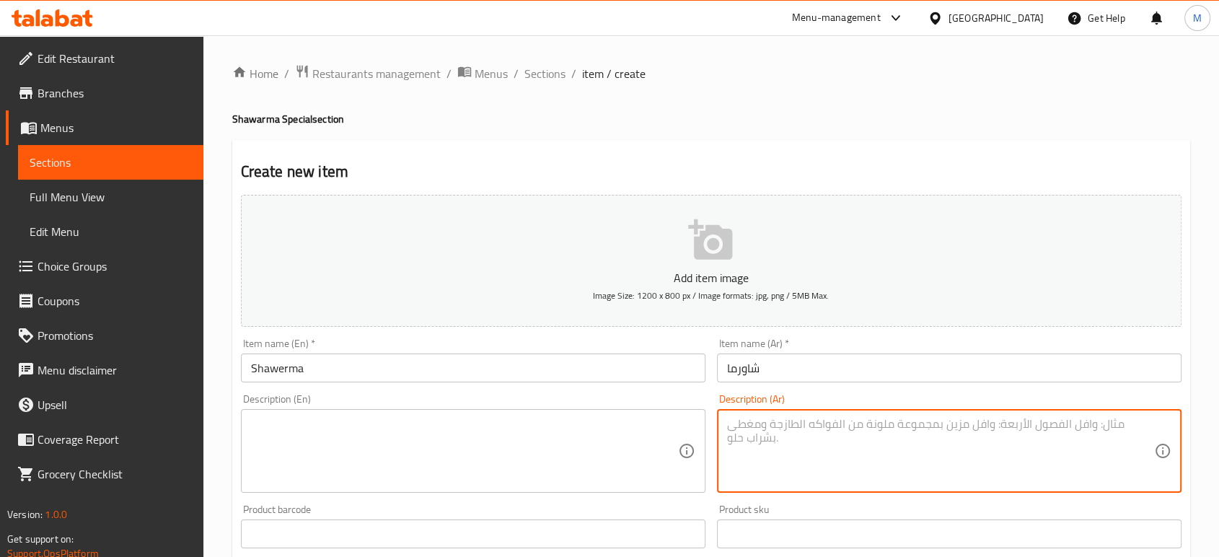
click at [805, 450] on textarea at bounding box center [940, 451] width 427 height 69
type textarea "راب شاورما دجاج كلاسيك"
click at [531, 438] on textarea at bounding box center [464, 451] width 427 height 69
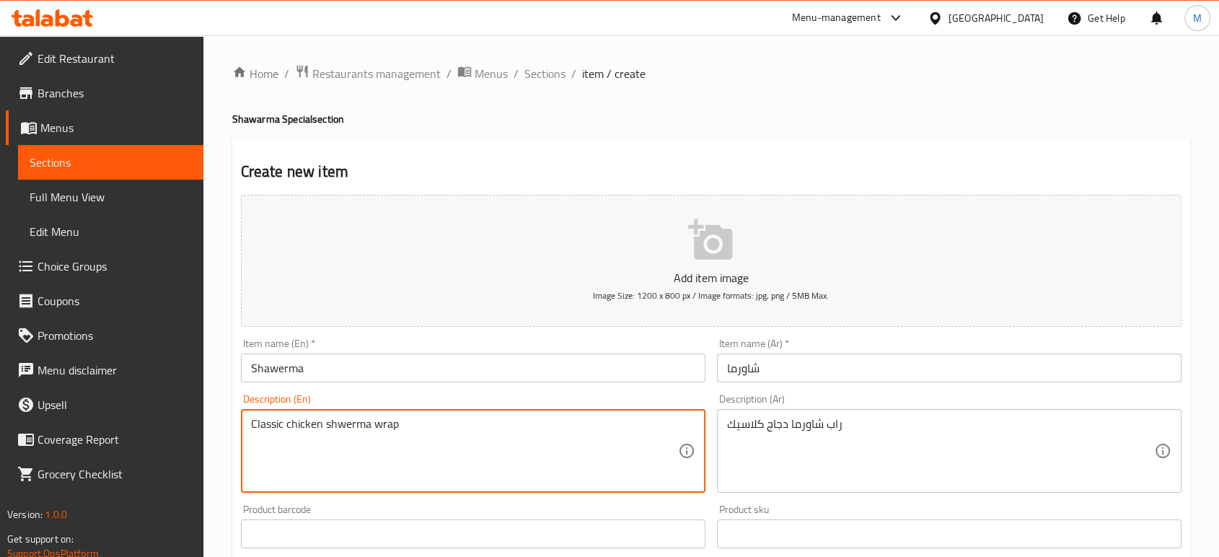
type textarea "Classic chicken shwerma wrap"
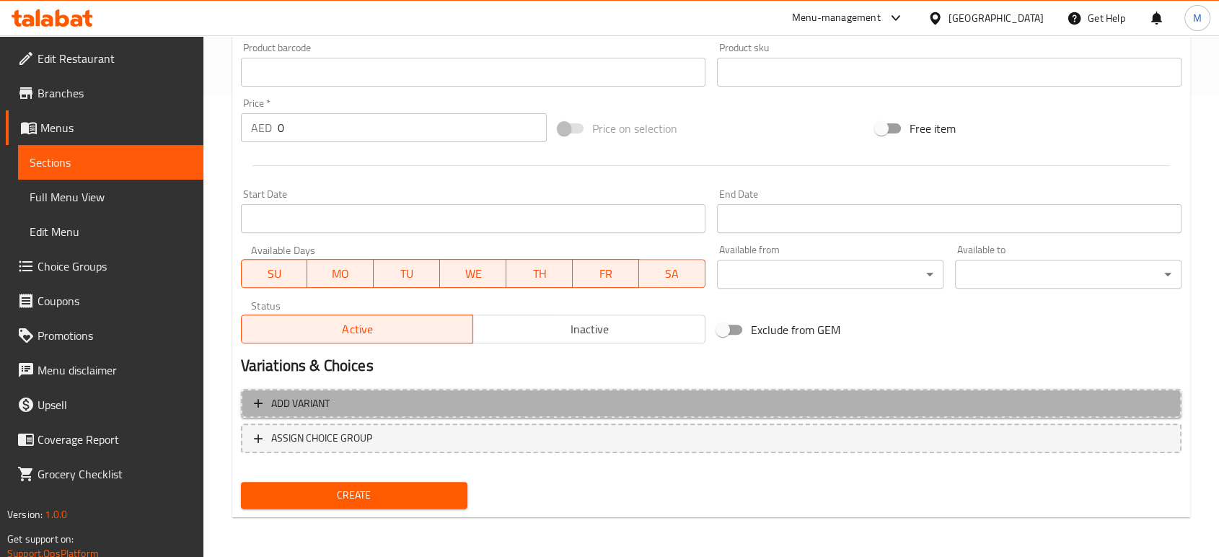
click at [263, 407] on icon "button" at bounding box center [258, 403] width 14 height 14
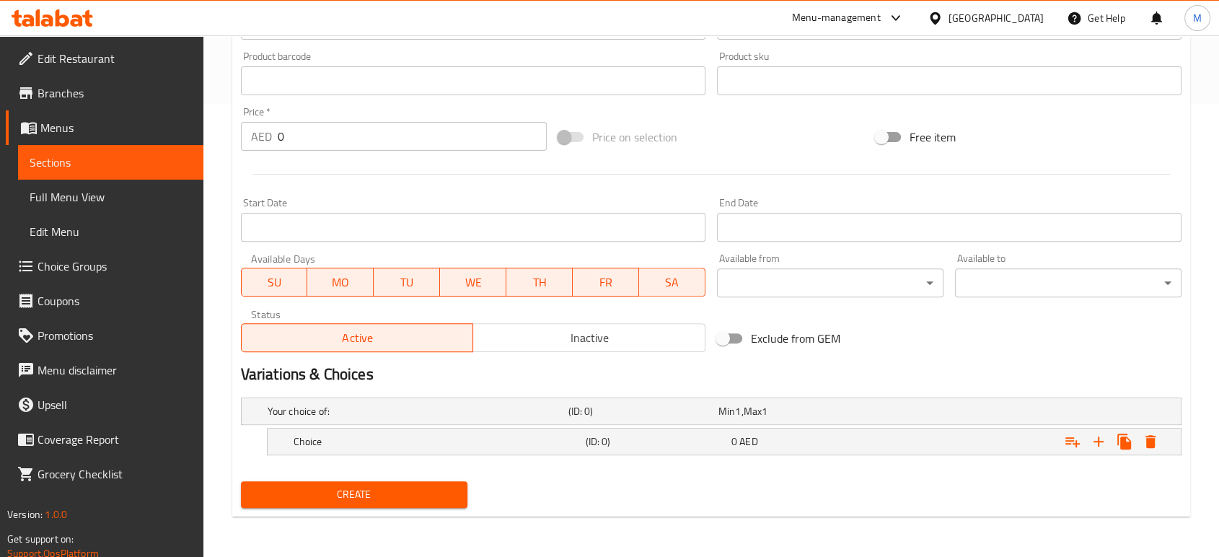
scroll to position [452, 0]
click at [384, 443] on h5 "Choice" at bounding box center [436, 442] width 286 height 14
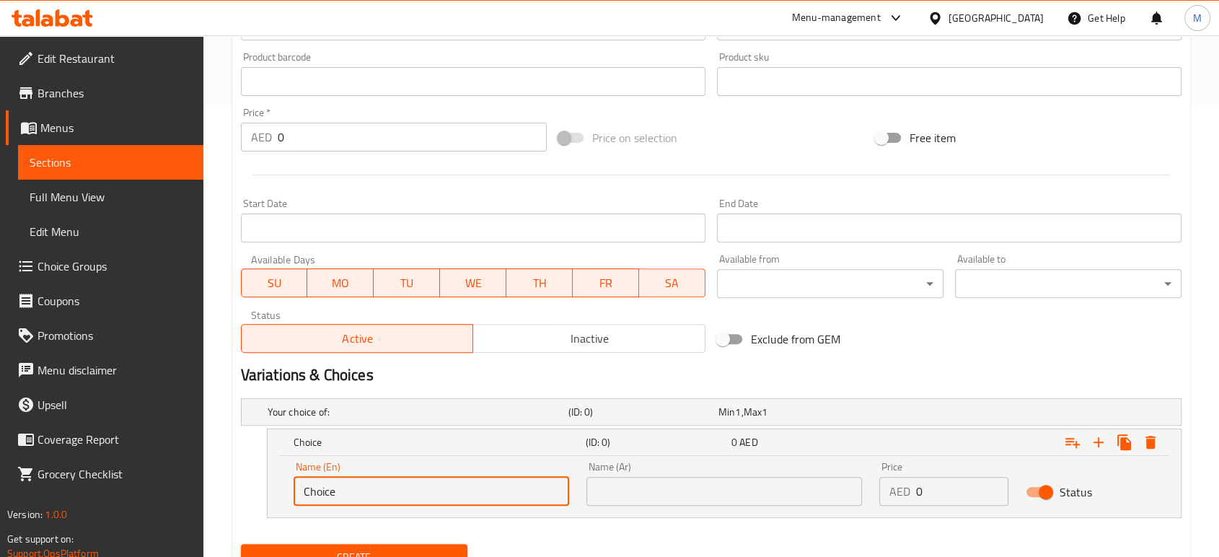
click at [363, 482] on input "Choice" at bounding box center [430, 491] width 275 height 29
type input "Medium"
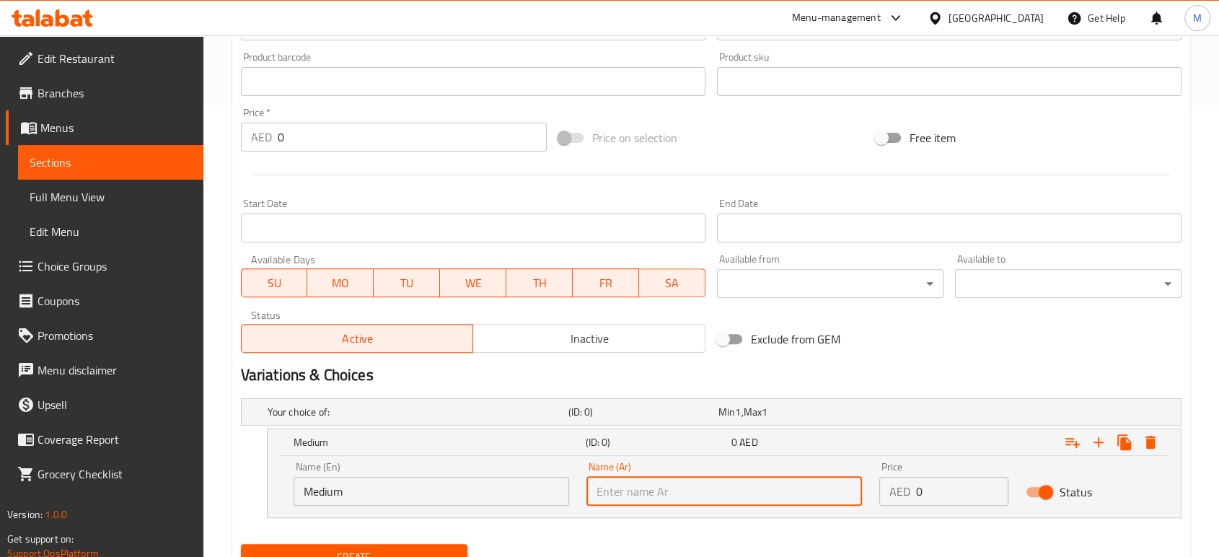
click at [681, 486] on input "text" at bounding box center [723, 491] width 275 height 29
type input "وسط"
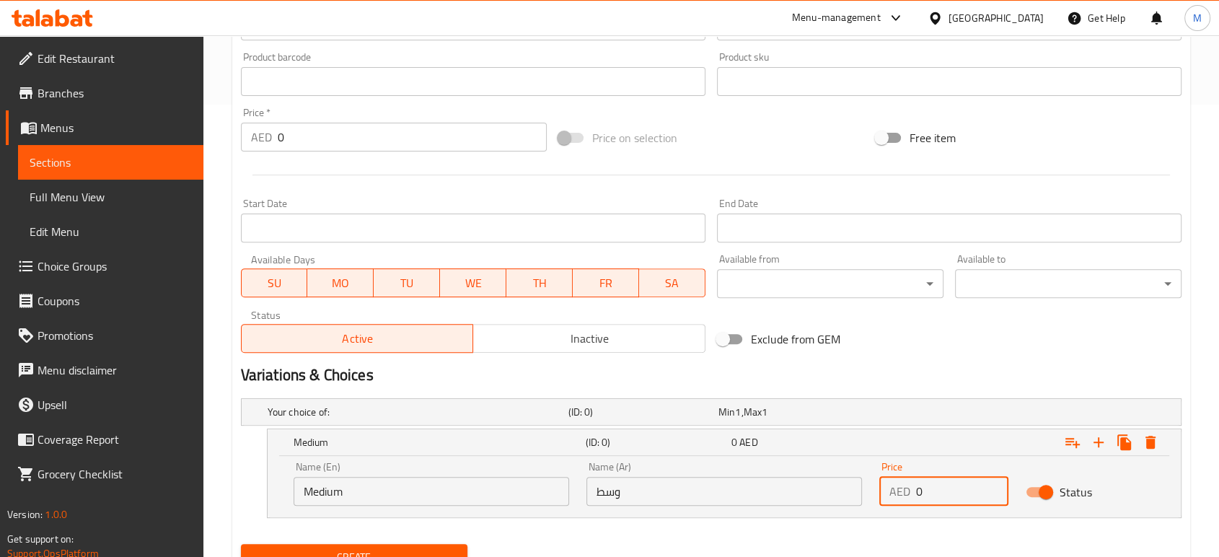
click at [956, 489] on input "0" at bounding box center [962, 491] width 92 height 29
type input "6"
click at [1097, 439] on icon "Expand" at bounding box center [1098, 441] width 17 height 17
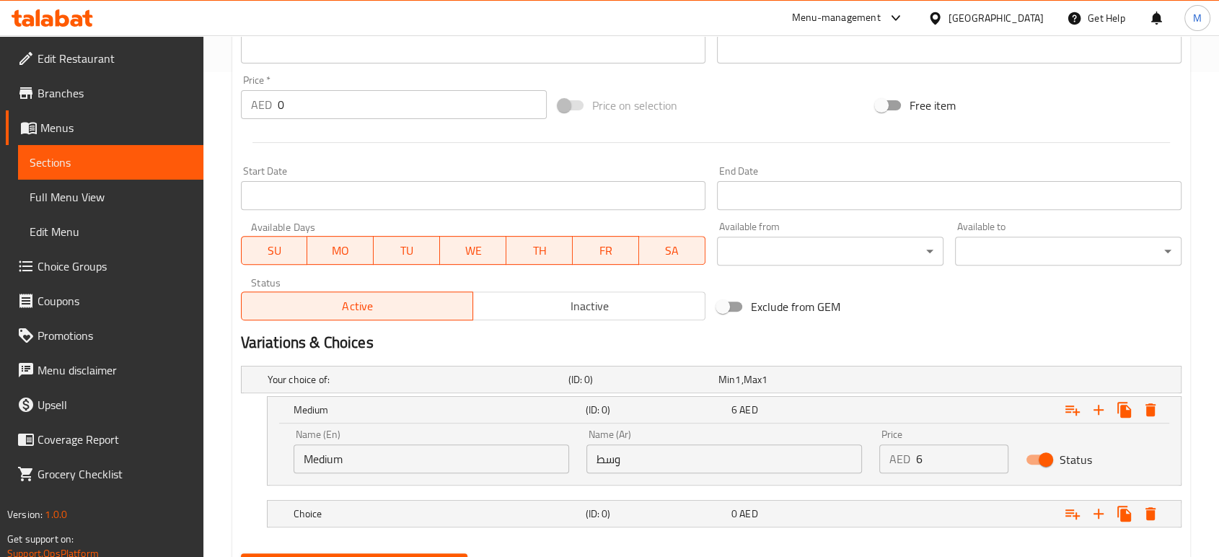
scroll to position [516, 0]
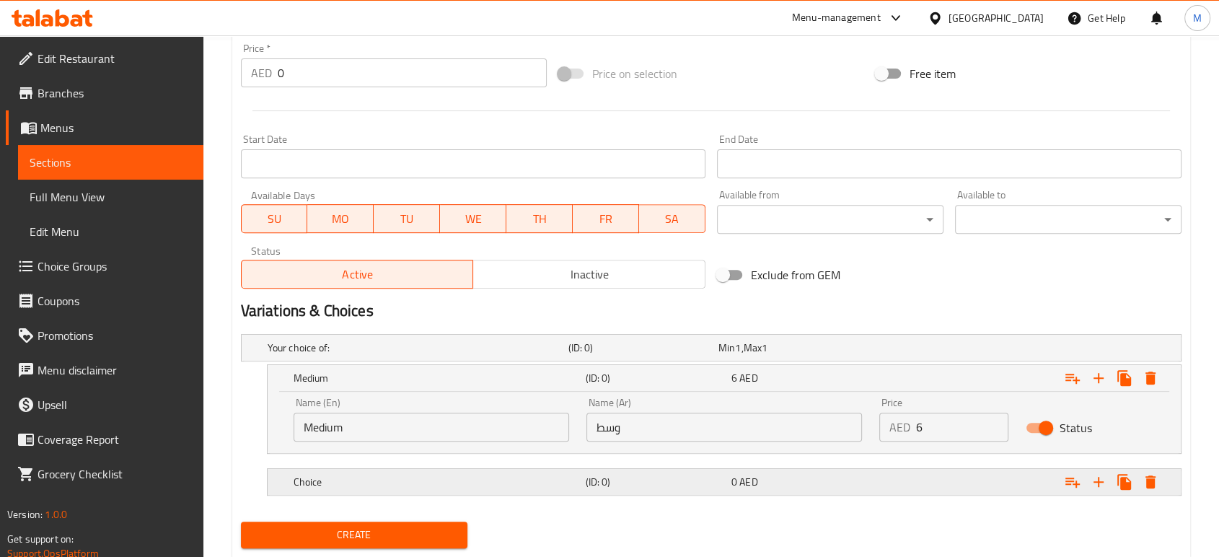
click at [543, 469] on div "Choice (ID: 0) 0 AED" at bounding box center [728, 482] width 875 height 32
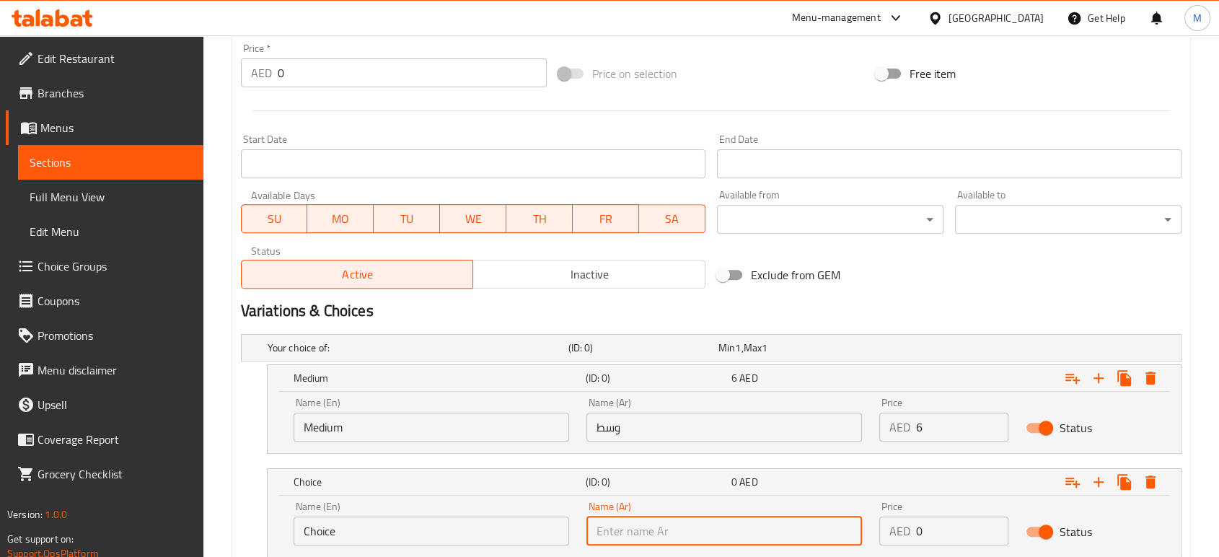
click at [691, 516] on input "text" at bounding box center [723, 530] width 275 height 29
type input "كبير"
click at [369, 528] on input "Choice" at bounding box center [430, 530] width 275 height 29
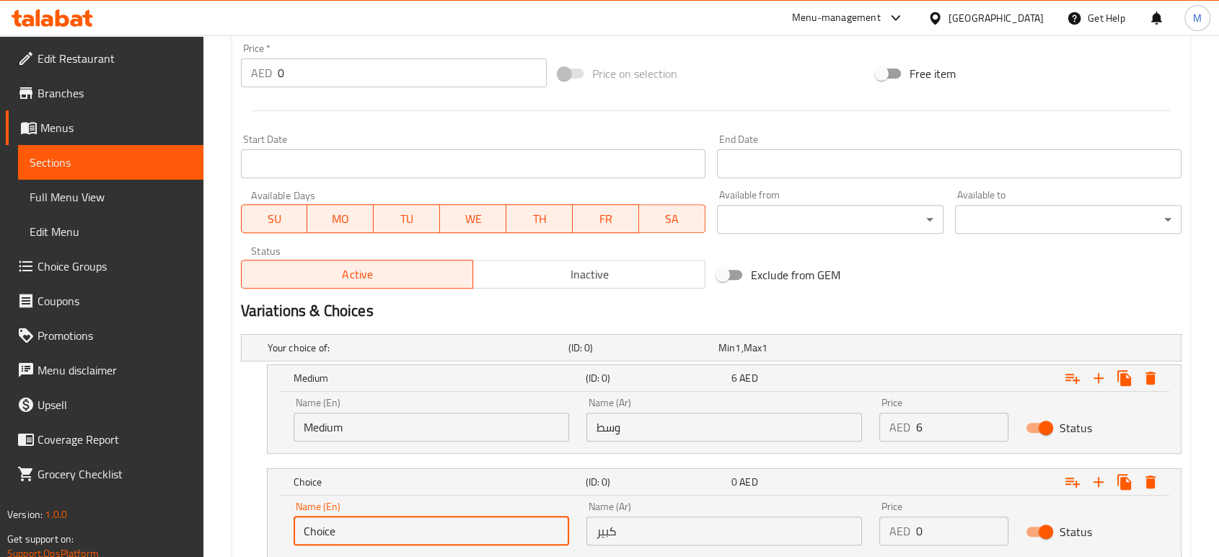
click at [369, 528] on input "Choice" at bounding box center [430, 530] width 275 height 29
type input "Large"
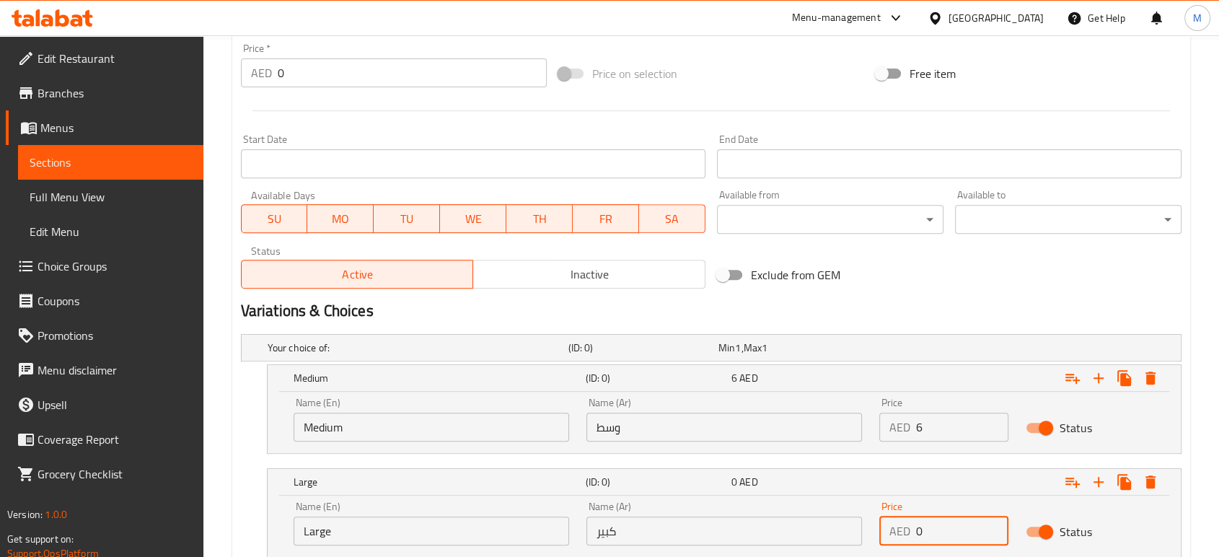
click at [928, 534] on input "0" at bounding box center [962, 530] width 92 height 29
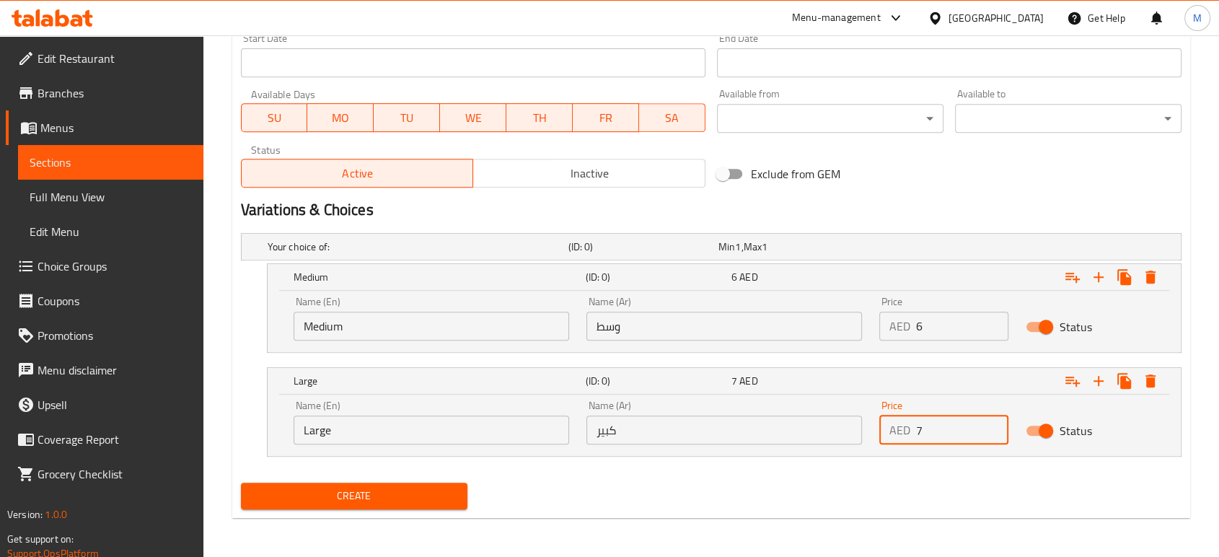
type input "7"
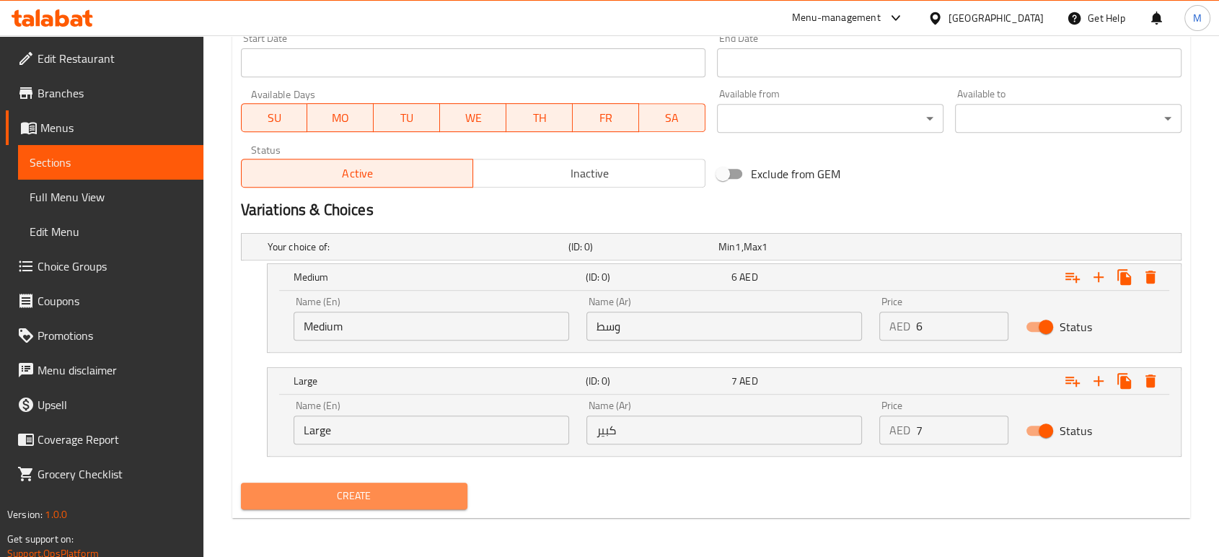
click at [391, 497] on span "Create" at bounding box center [353, 496] width 203 height 18
click at [121, 189] on span "Full Menu View" at bounding box center [111, 196] width 162 height 17
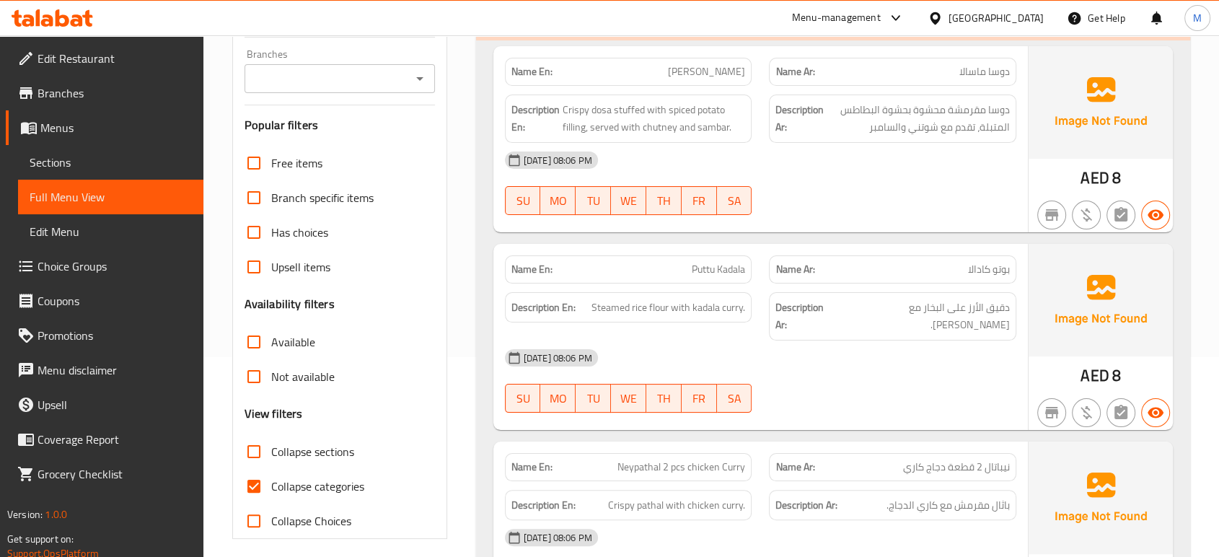
scroll to position [29220, 0]
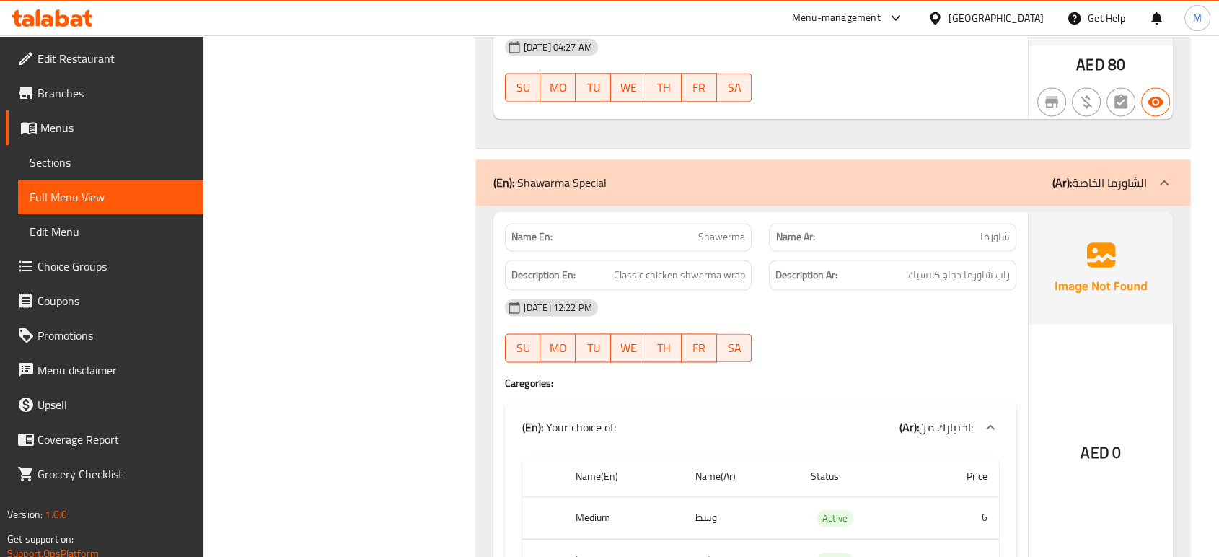
scroll to position [29455, 0]
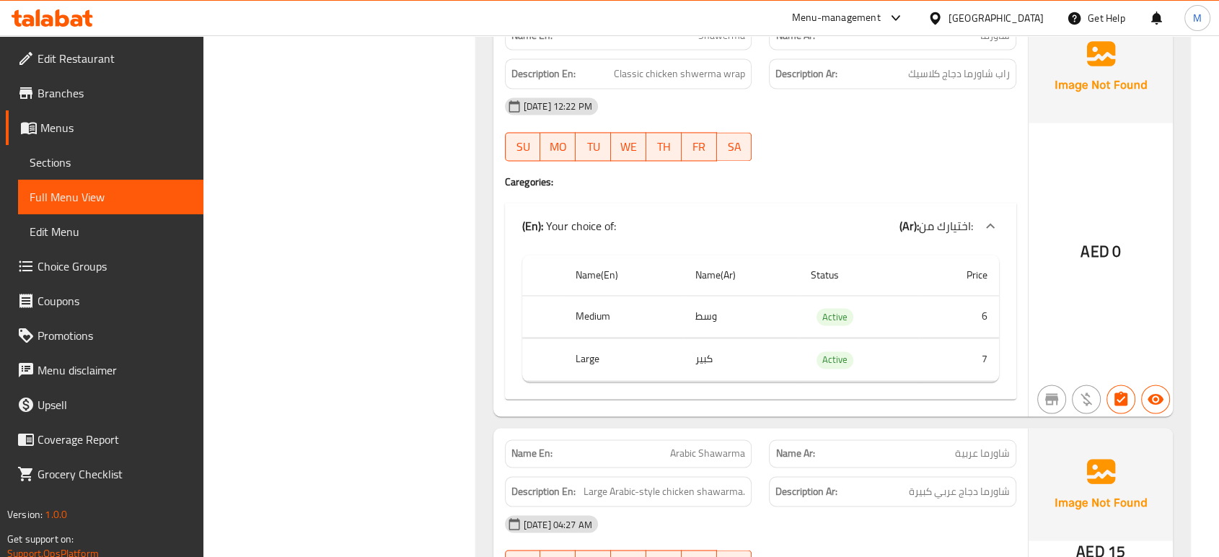
scroll to position [29680, 0]
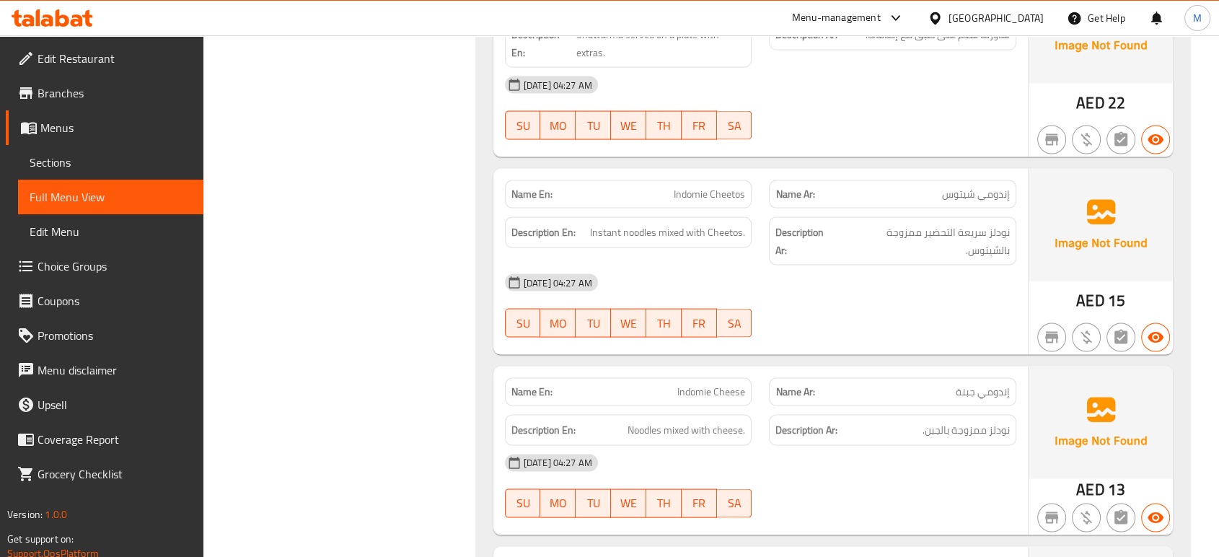
scroll to position [30289, 0]
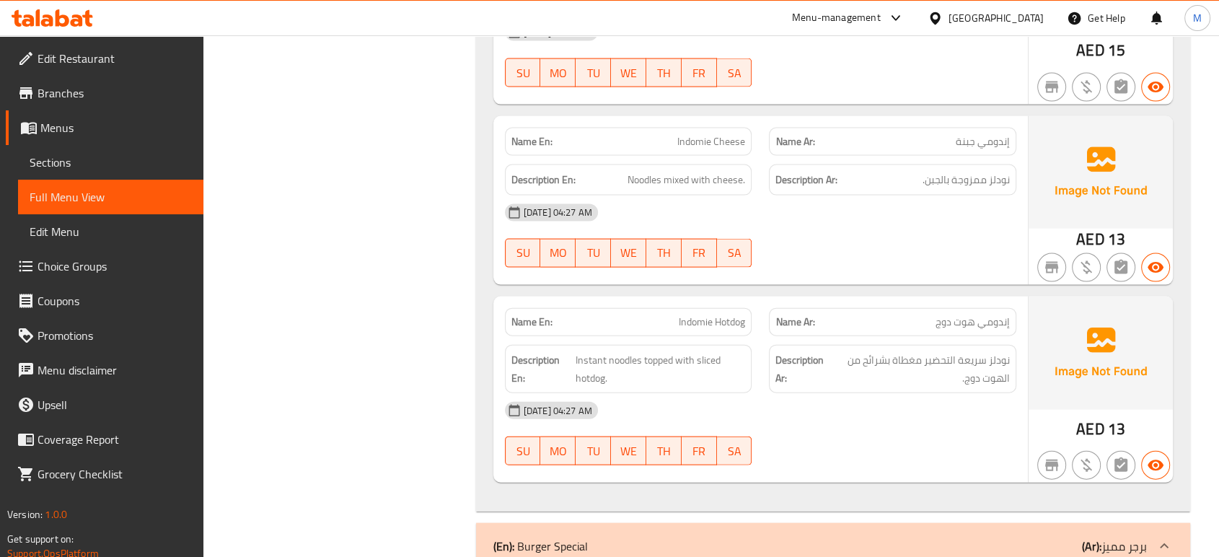
scroll to position [30609, 0]
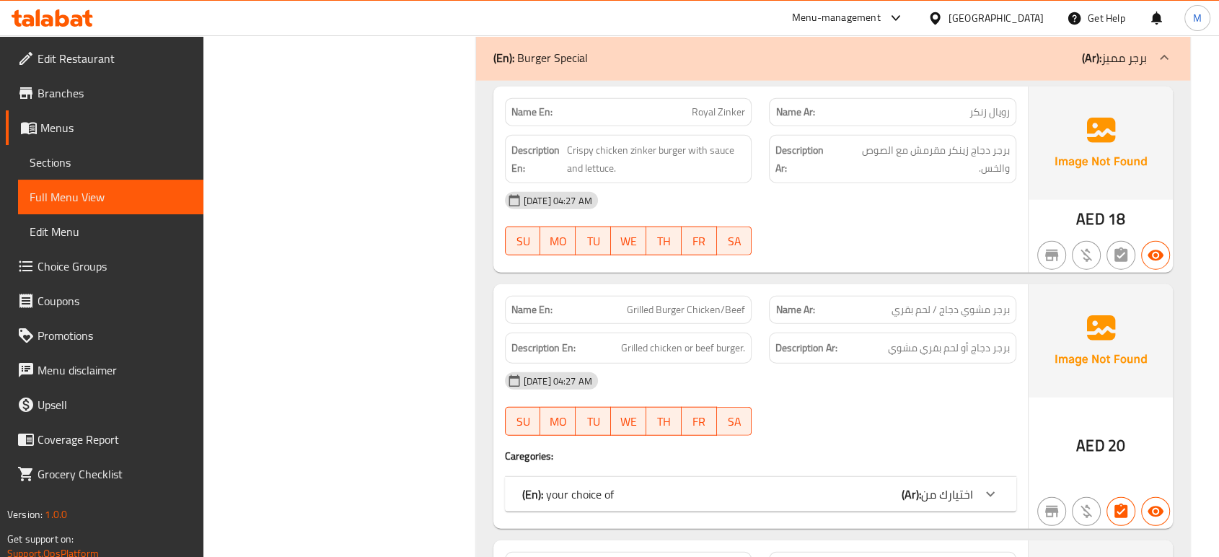
scroll to position [31026, 0]
click at [707, 484] on div "(En): your choice of (Ar): اختيارك من" at bounding box center [747, 492] width 451 height 17
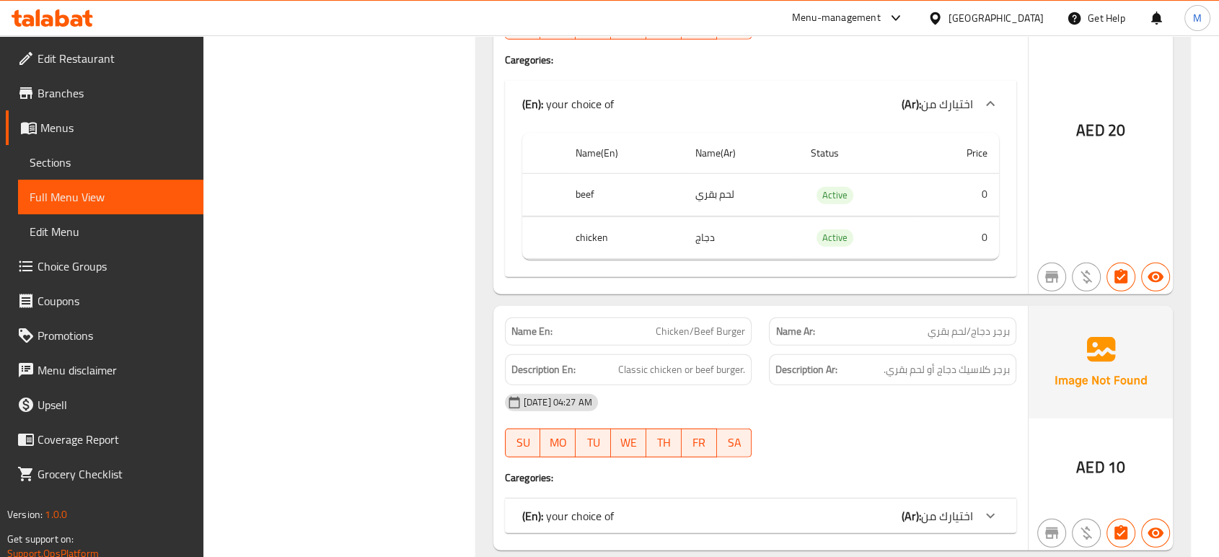
scroll to position [31443, 0]
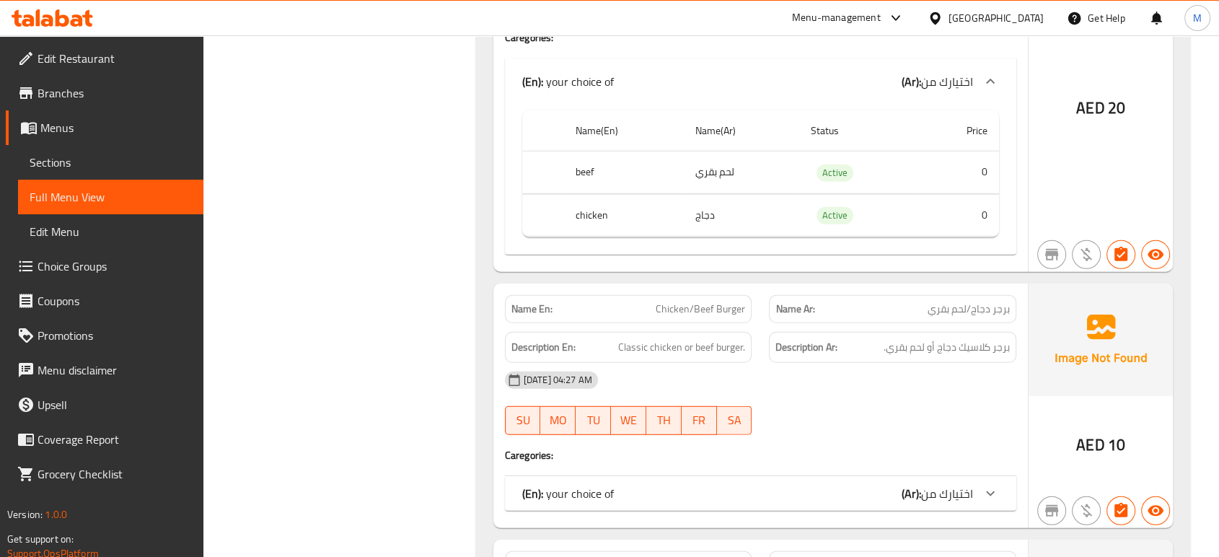
click at [821, 485] on div "(En): your choice of (Ar): اختيارك من" at bounding box center [747, 493] width 451 height 17
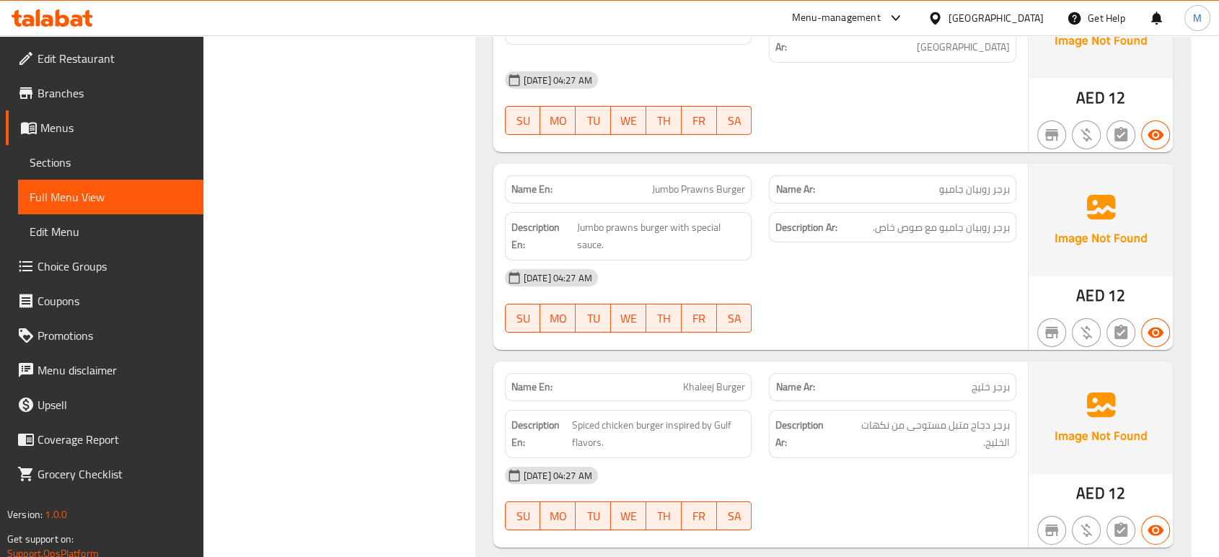
scroll to position [32180, 0]
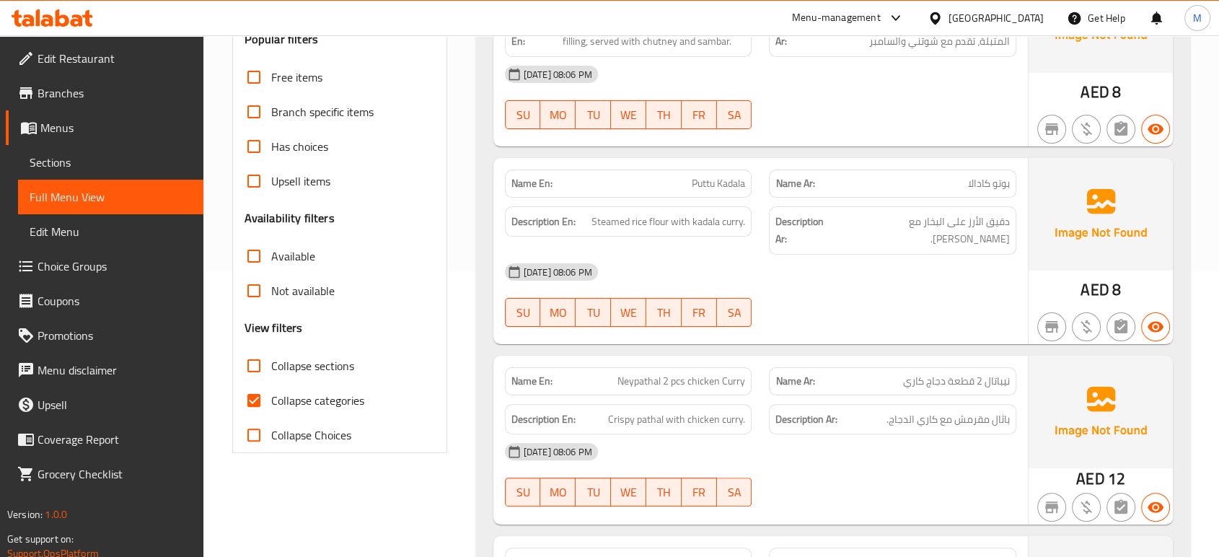
scroll to position [301, 0]
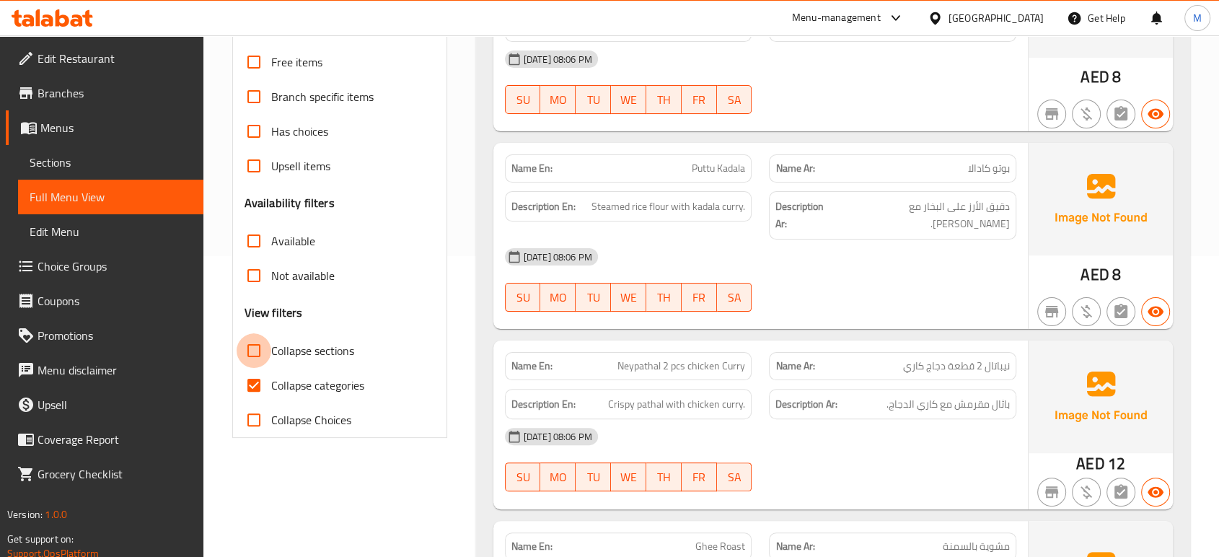
click at [257, 355] on input "Collapse sections" at bounding box center [254, 350] width 35 height 35
checkbox input "true"
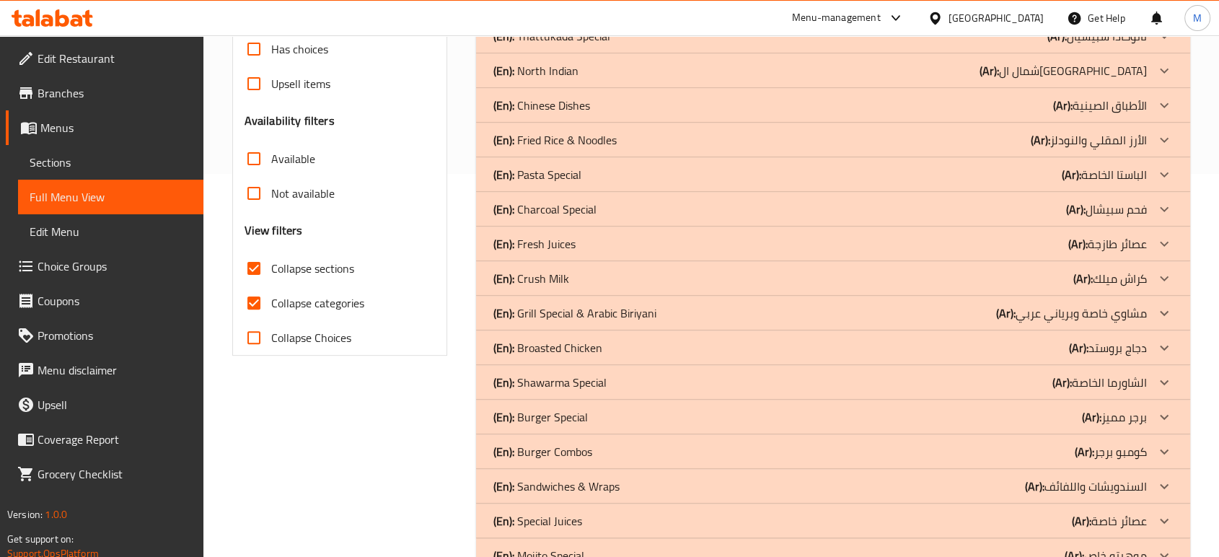
scroll to position [427, 0]
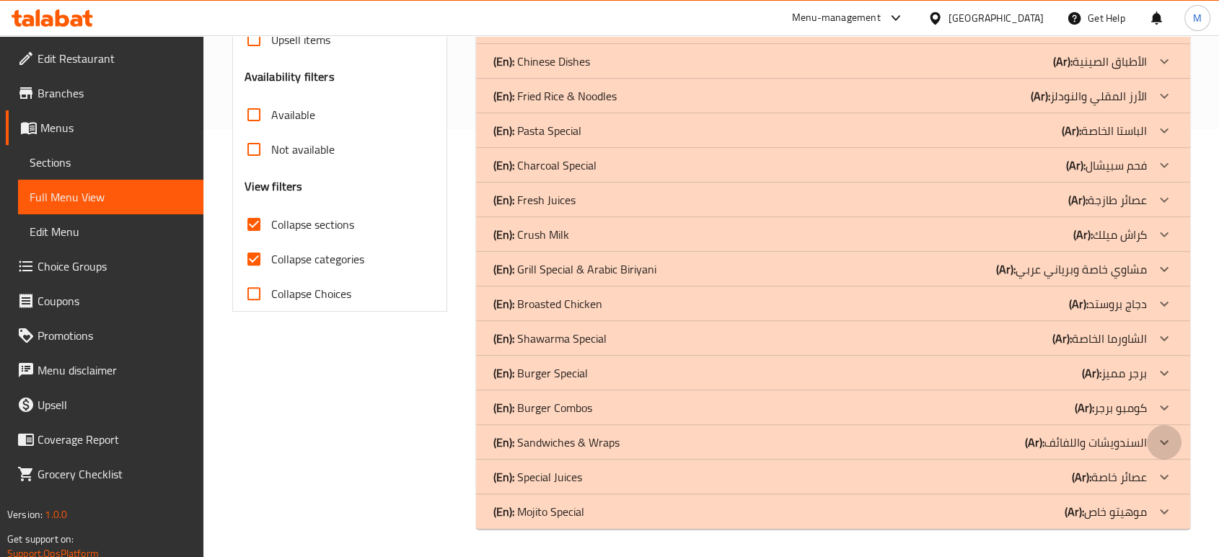
click at [1160, 440] on icon at bounding box center [1164, 441] width 9 height 5
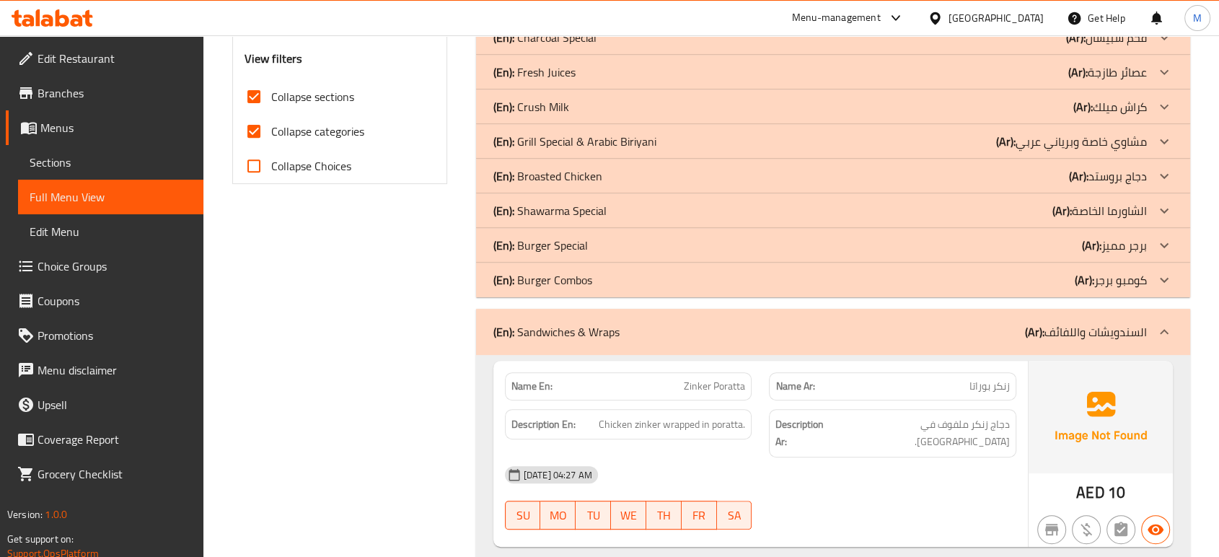
scroll to position [2990, 0]
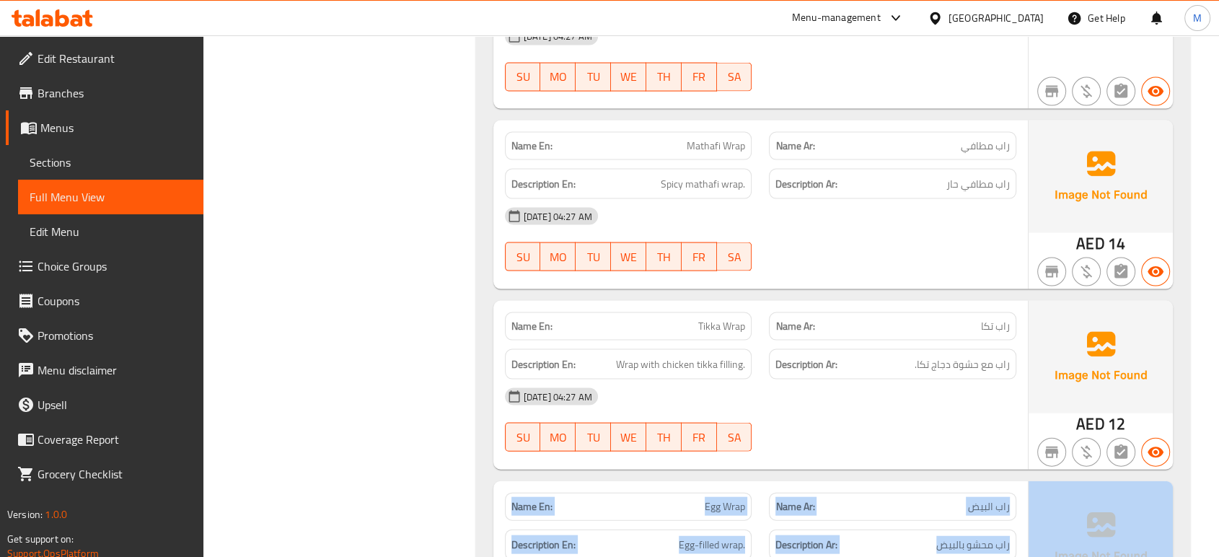
drag, startPoint x: 1217, startPoint y: 543, endPoint x: 1229, endPoint y: 542, distance: 11.6
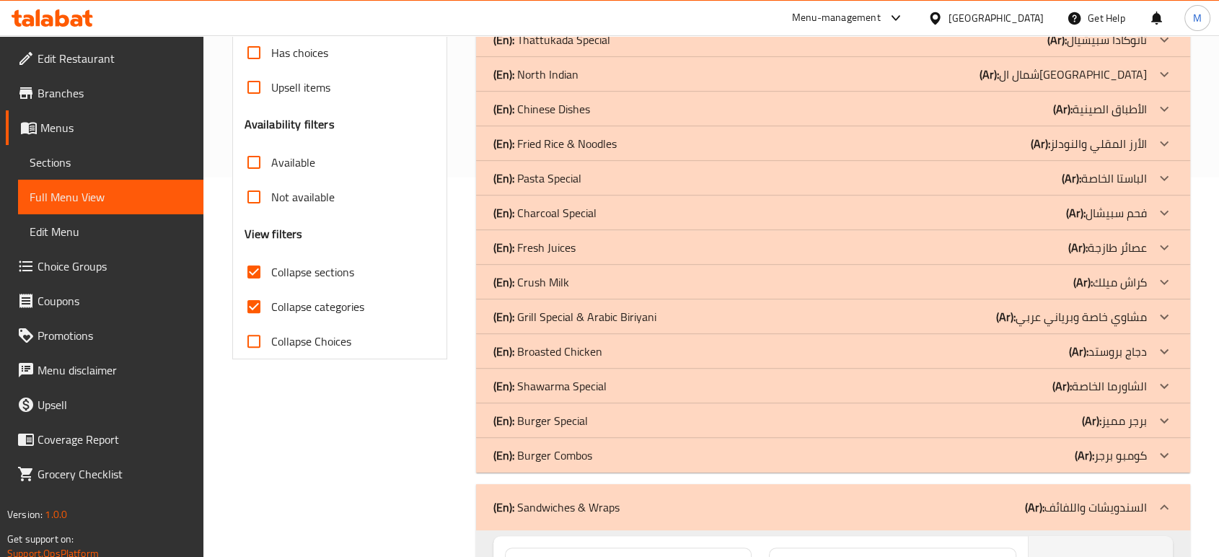
scroll to position [384, 0]
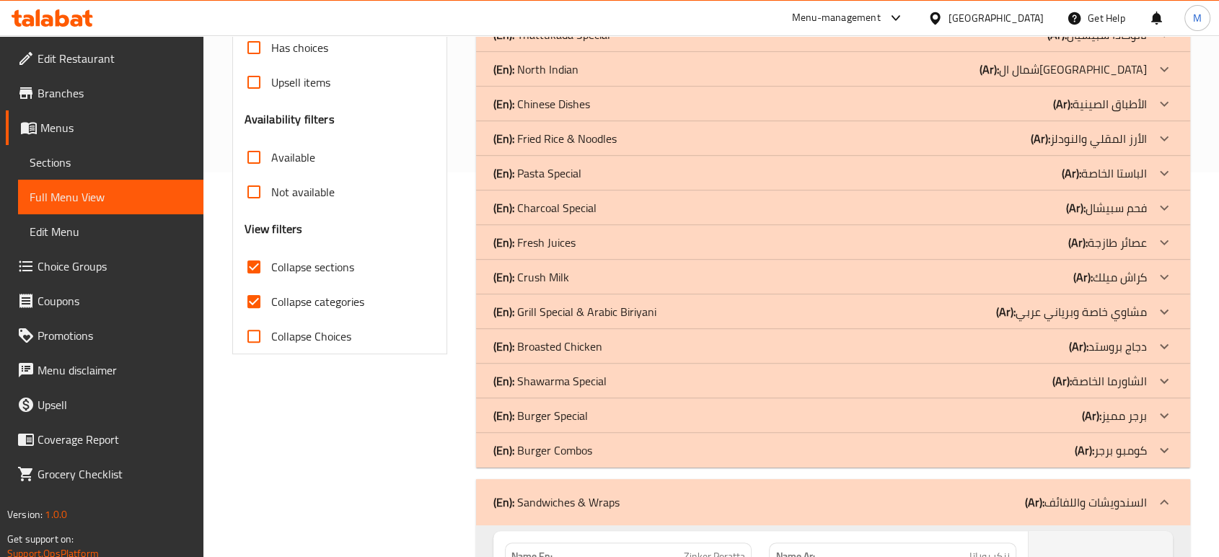
click at [541, 309] on p "(En): Grill Special & Arabic Biriyani" at bounding box center [574, 311] width 163 height 17
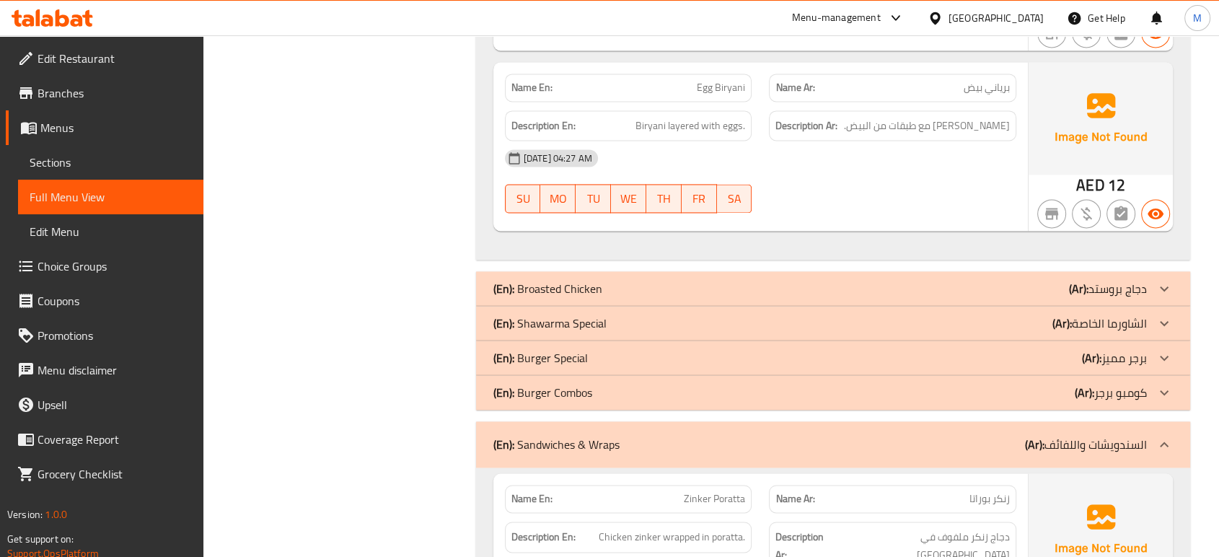
scroll to position [2168, 0]
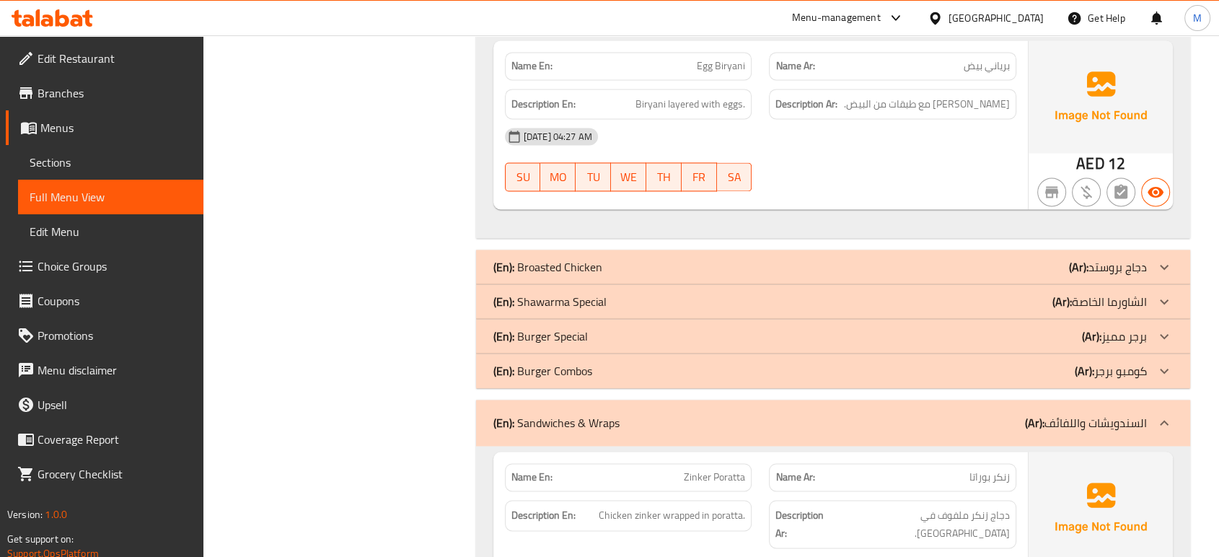
click at [555, 258] on p "(En): Broasted Chicken" at bounding box center [547, 266] width 109 height 17
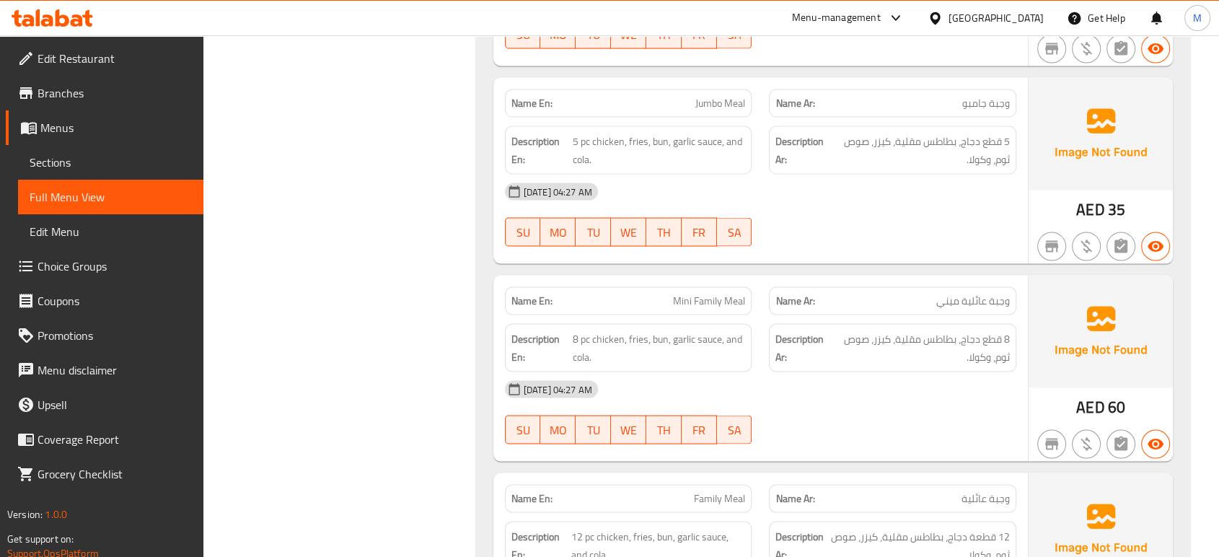
scroll to position [3275, 0]
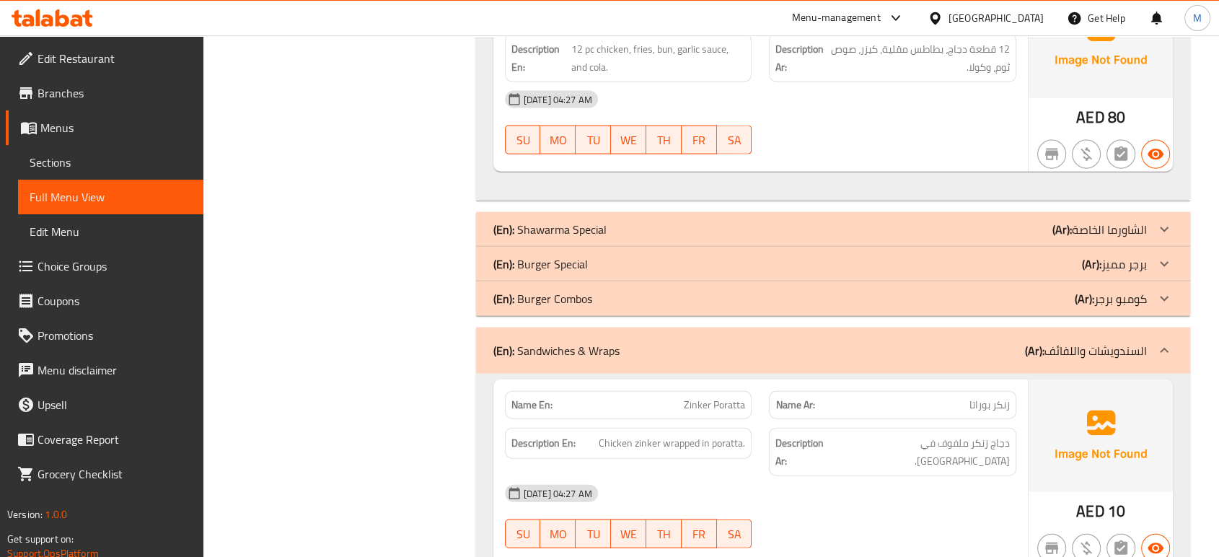
click at [578, 224] on p "(En): Shawarma Special" at bounding box center [549, 229] width 113 height 17
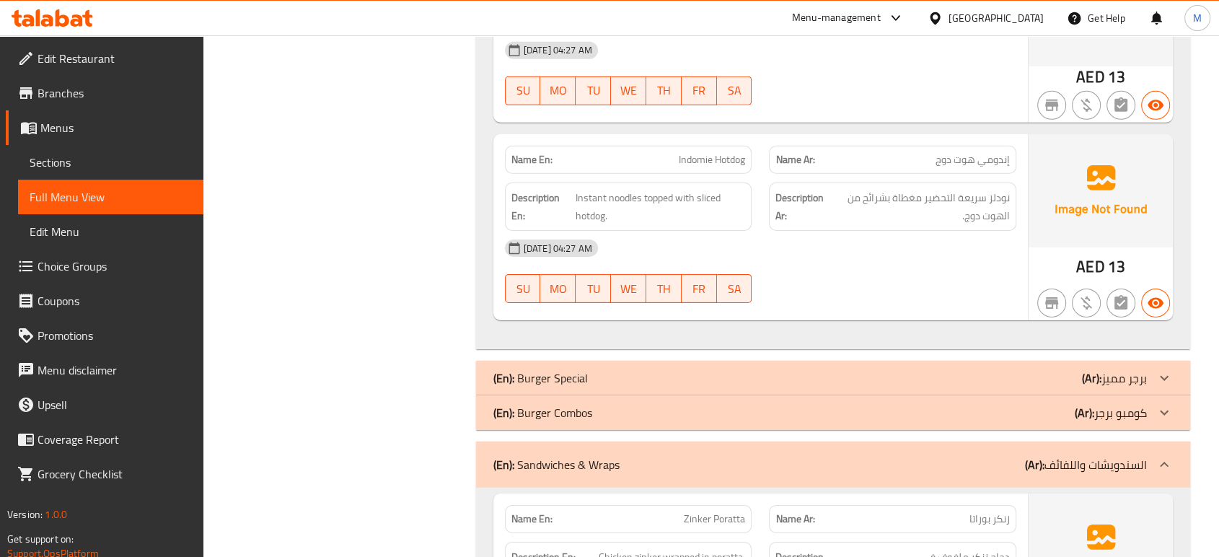
scroll to position [4632, 0]
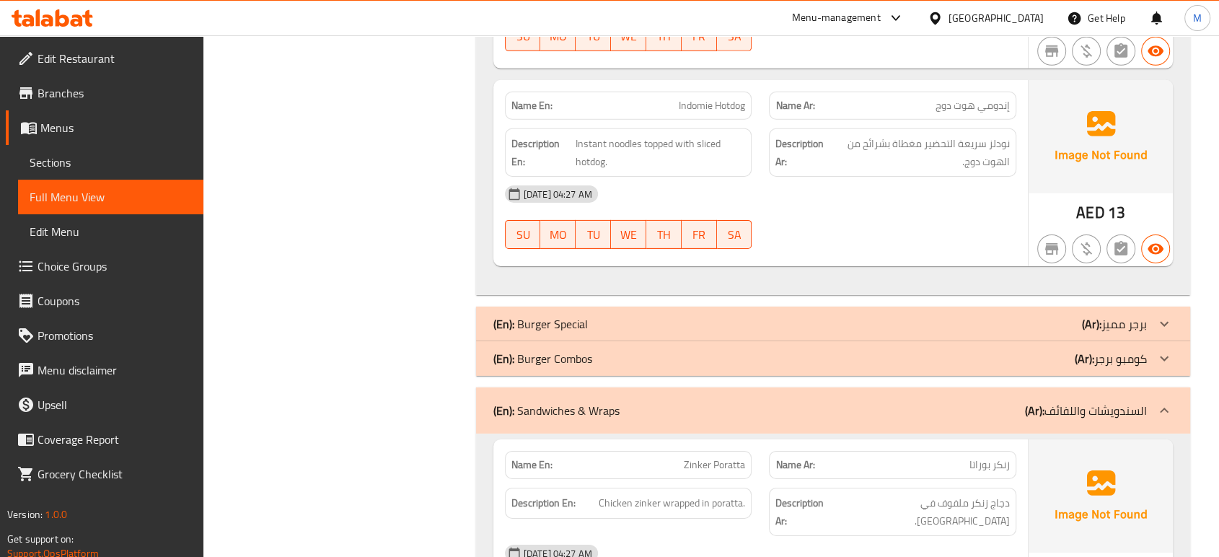
click at [675, 315] on div "(En): Burger Special (Ar): برجر مميز" at bounding box center [819, 323] width 653 height 17
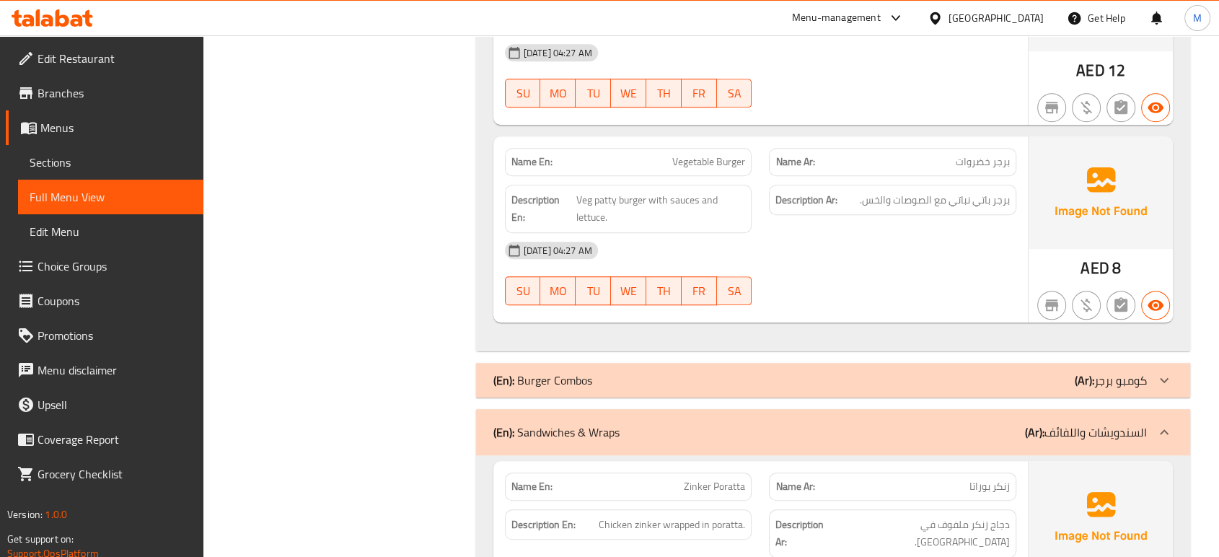
scroll to position [6501, 0]
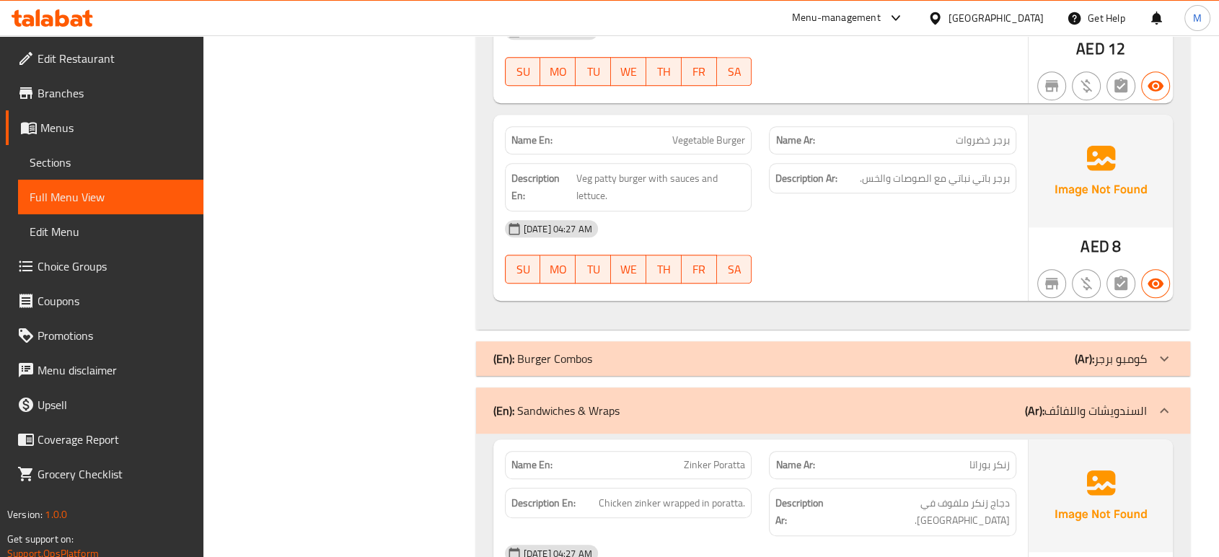
click at [863, 350] on div "(En): Burger Combos (Ar): كومبو برجر" at bounding box center [819, 358] width 653 height 17
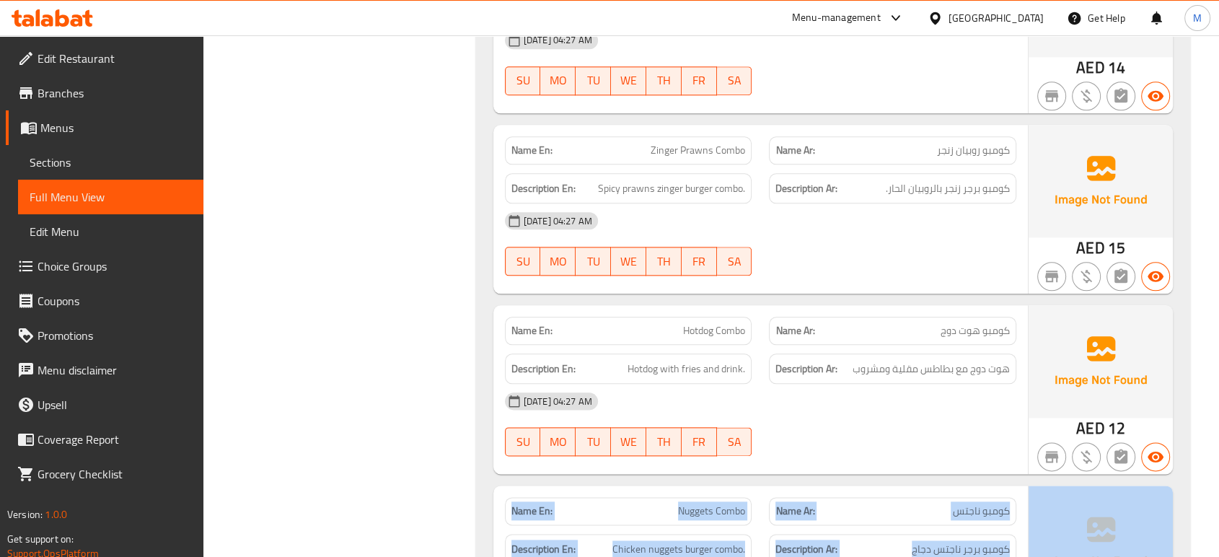
scroll to position [7162, 0]
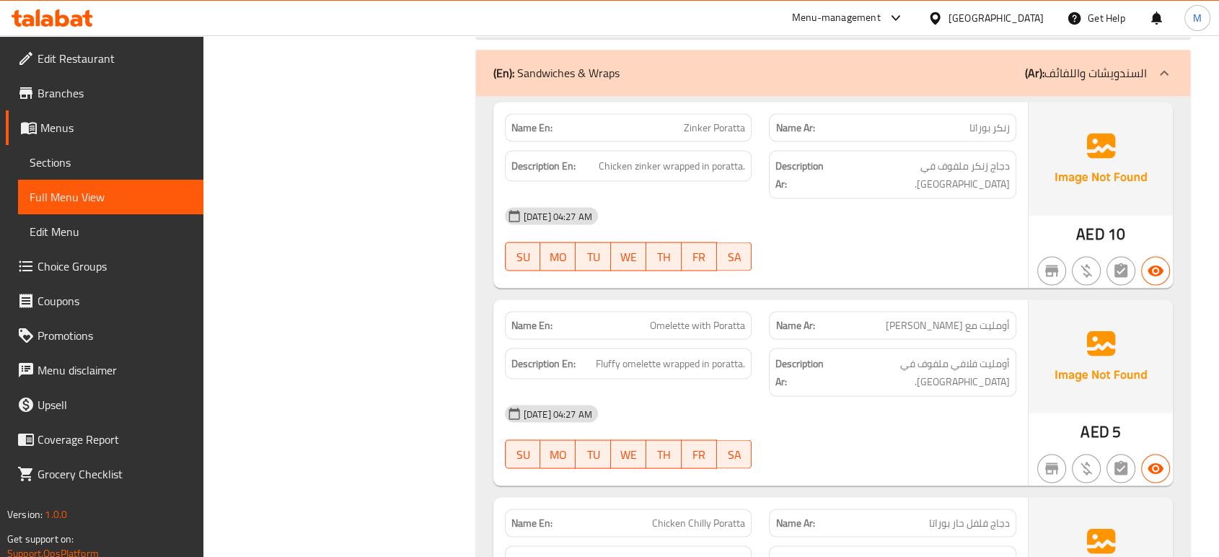
scroll to position [8624, 0]
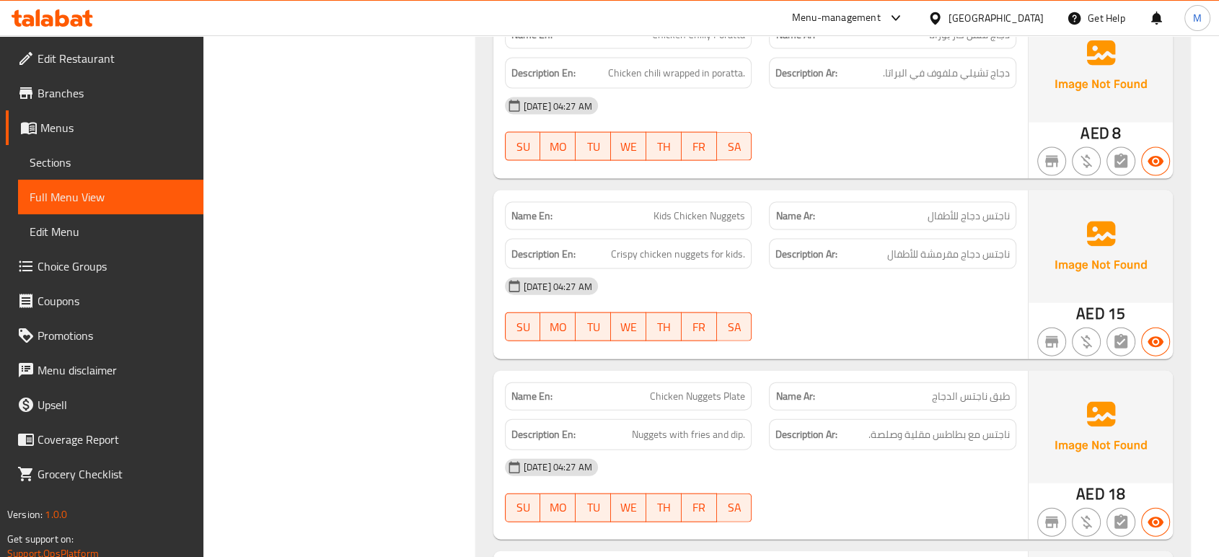
click at [1217, 9] on div "M" at bounding box center [1196, 18] width 43 height 35
drag, startPoint x: 1217, startPoint y: 9, endPoint x: 1226, endPoint y: 9, distance: 8.7
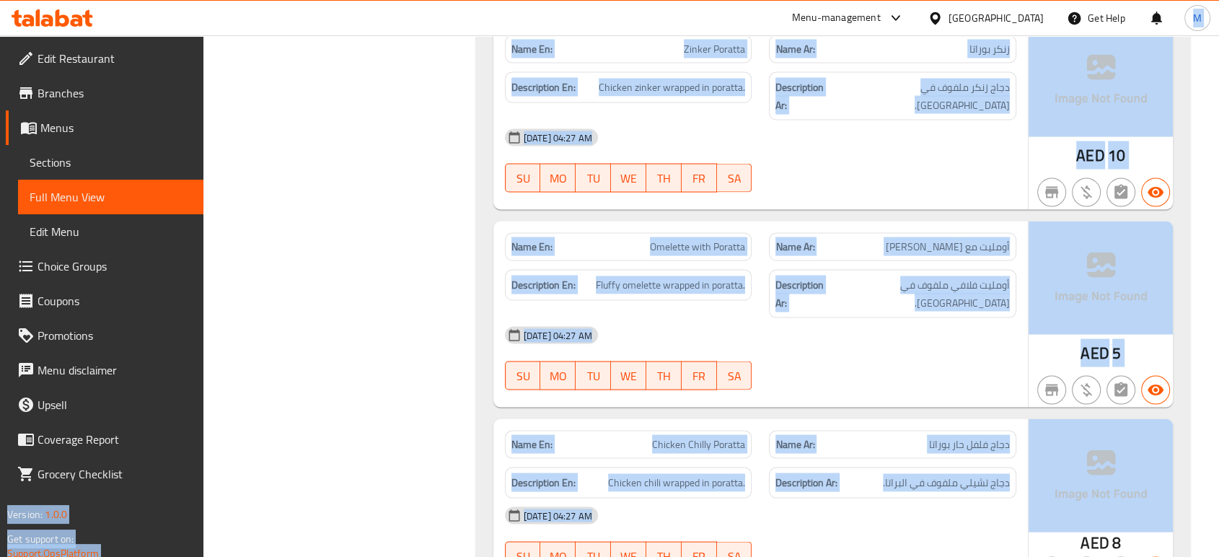
scroll to position [8192, 0]
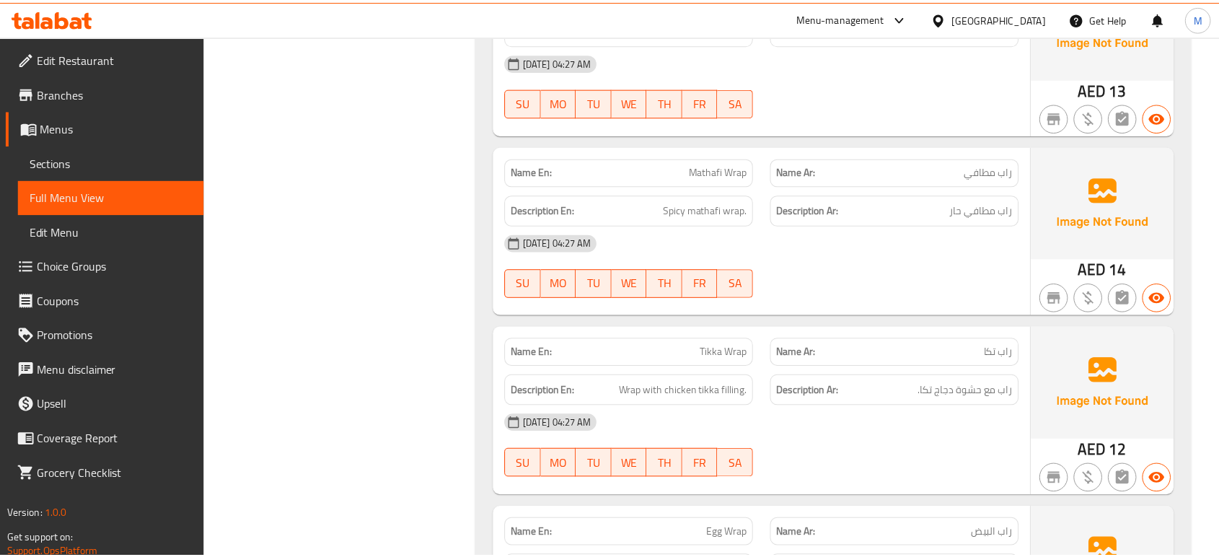
scroll to position [10478, 0]
